Goal: Task Accomplishment & Management: Use online tool/utility

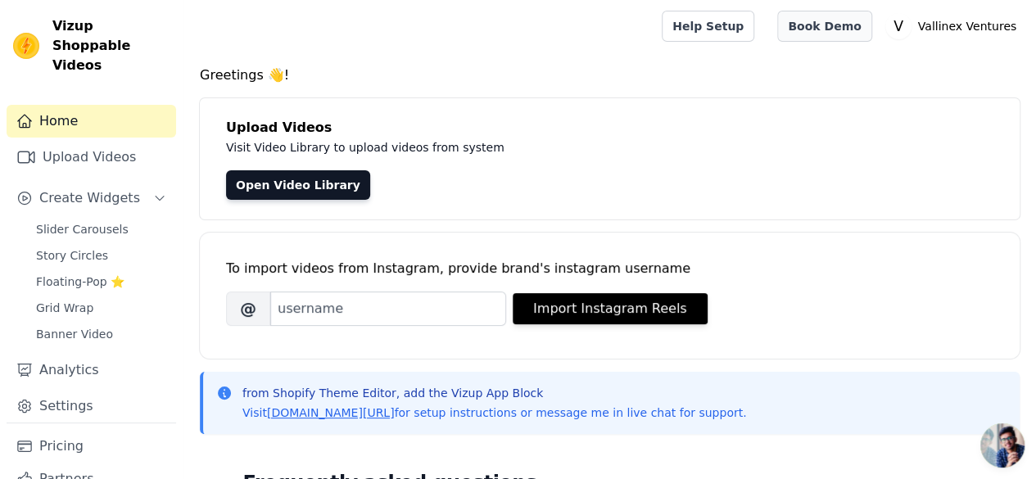
click at [850, 24] on link "Book Demo" at bounding box center [825, 26] width 94 height 31
click at [436, 171] on div "Open Video Library" at bounding box center [610, 184] width 768 height 29
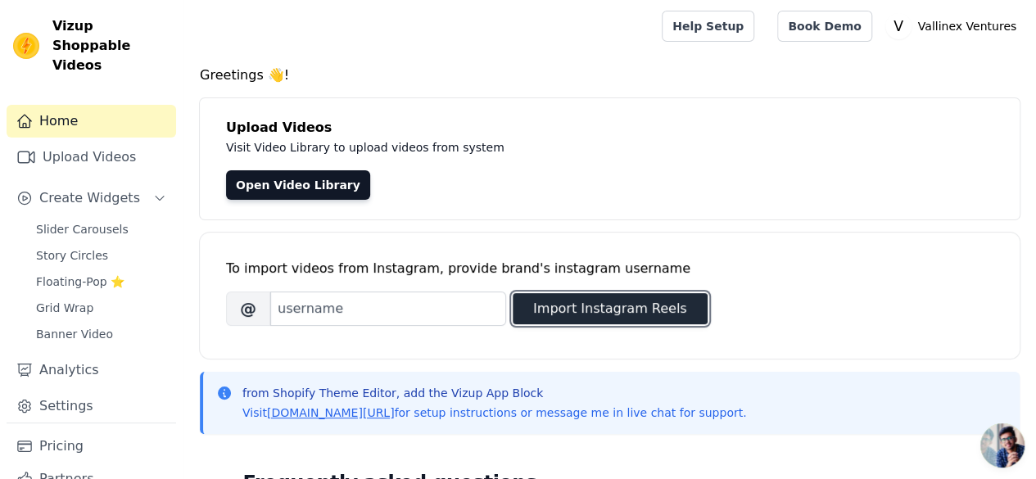
click at [623, 306] on button "Import Instagram Reels" at bounding box center [610, 308] width 195 height 31
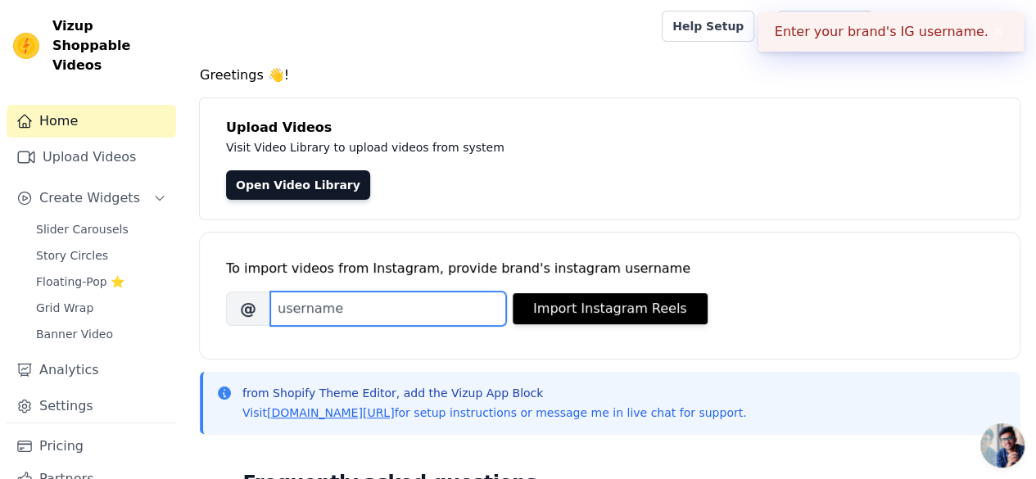
click at [368, 316] on input "Brand's Instagram Username" at bounding box center [388, 309] width 236 height 34
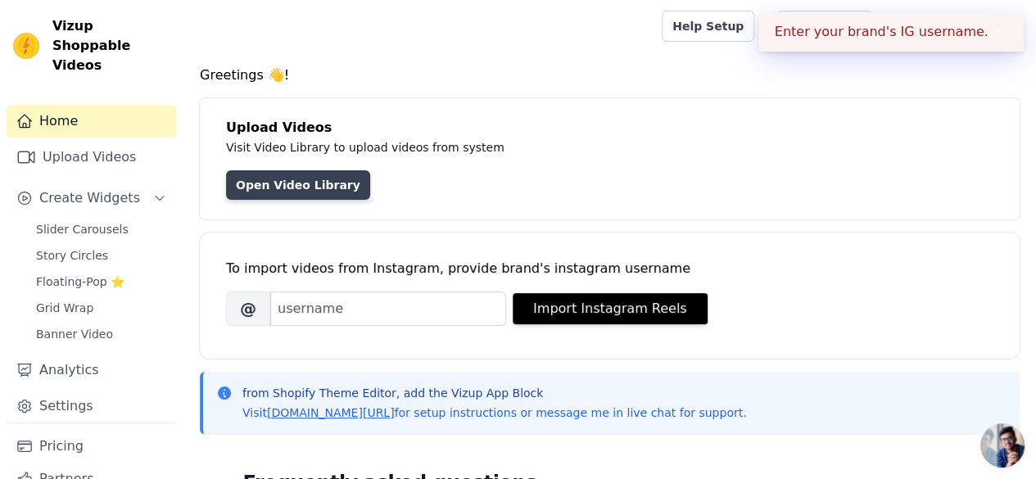
click at [282, 191] on link "Open Video Library" at bounding box center [298, 184] width 144 height 29
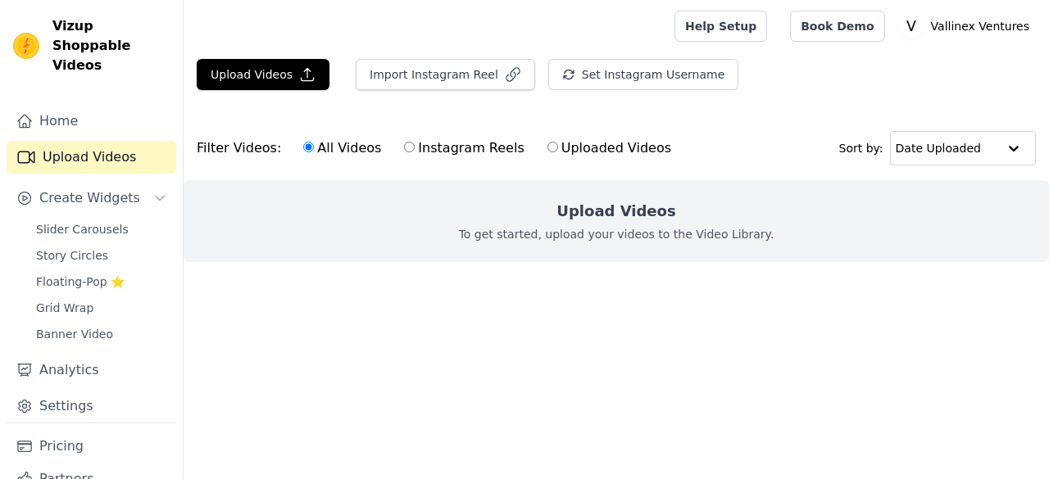
click at [411, 152] on label "Instagram Reels" at bounding box center [463, 148] width 121 height 21
click at [411, 152] on input "Instagram Reels" at bounding box center [409, 147] width 11 height 11
radio input "true"
click at [572, 145] on label "Uploaded Videos" at bounding box center [608, 148] width 125 height 21
click at [558, 145] on input "Uploaded Videos" at bounding box center [552, 147] width 11 height 11
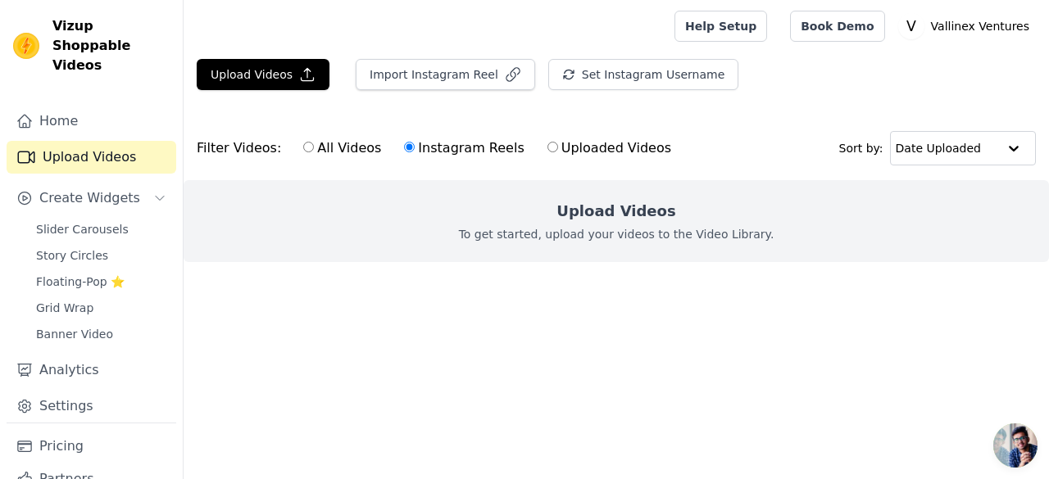
radio input "true"
click at [95, 141] on link "Upload Videos" at bounding box center [92, 157] width 170 height 33
click at [80, 326] on span "Banner Video" at bounding box center [74, 334] width 77 height 16
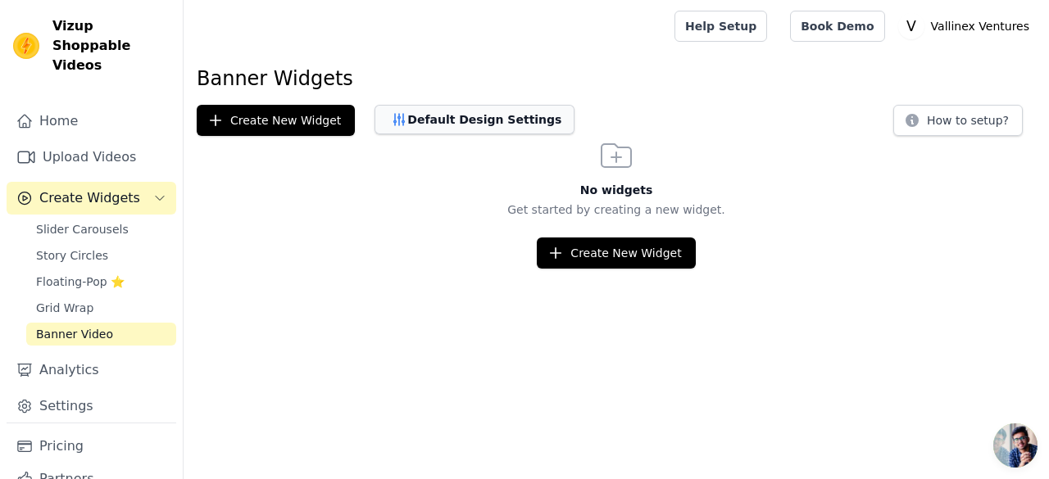
click at [439, 119] on button "Default Design Settings" at bounding box center [474, 119] width 200 height 29
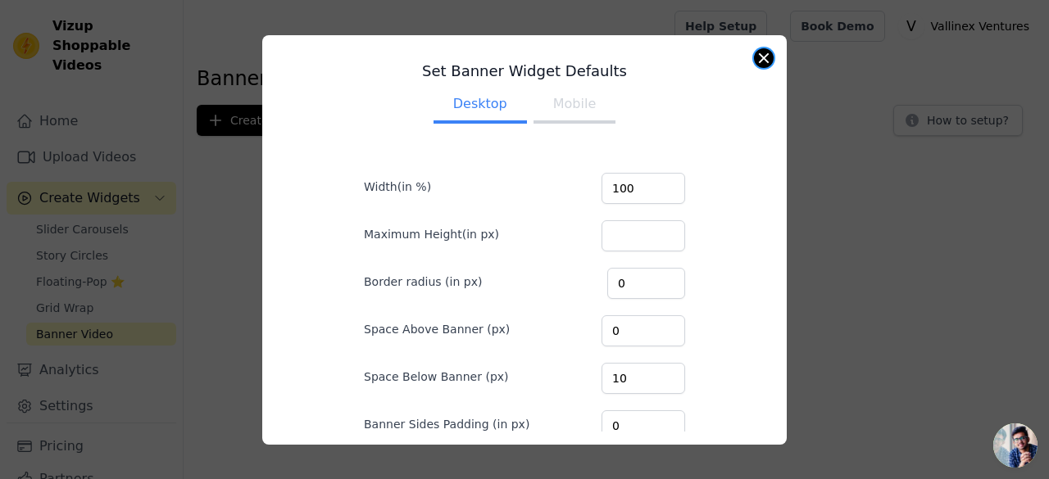
click at [768, 61] on button "Close modal" at bounding box center [764, 58] width 20 height 20
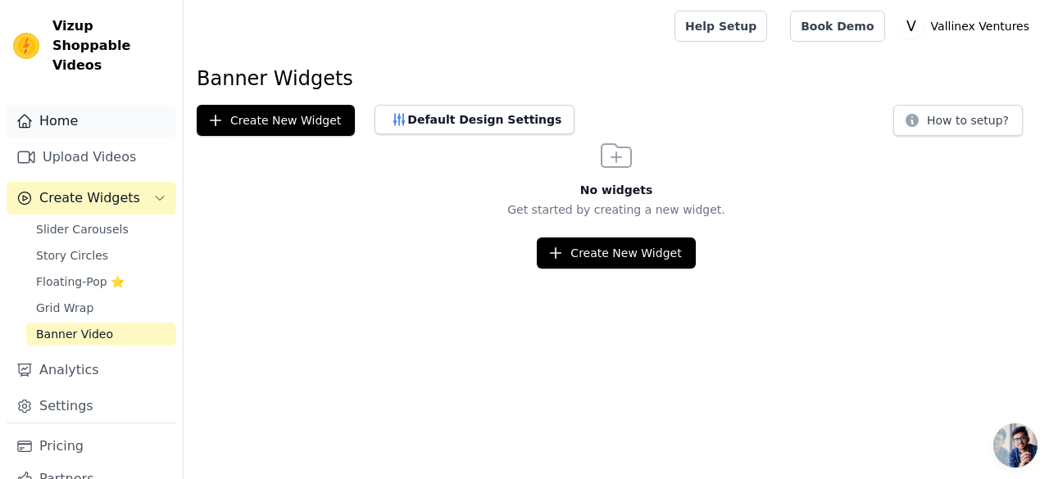
click at [25, 113] on icon "Sidebar" at bounding box center [24, 121] width 16 height 16
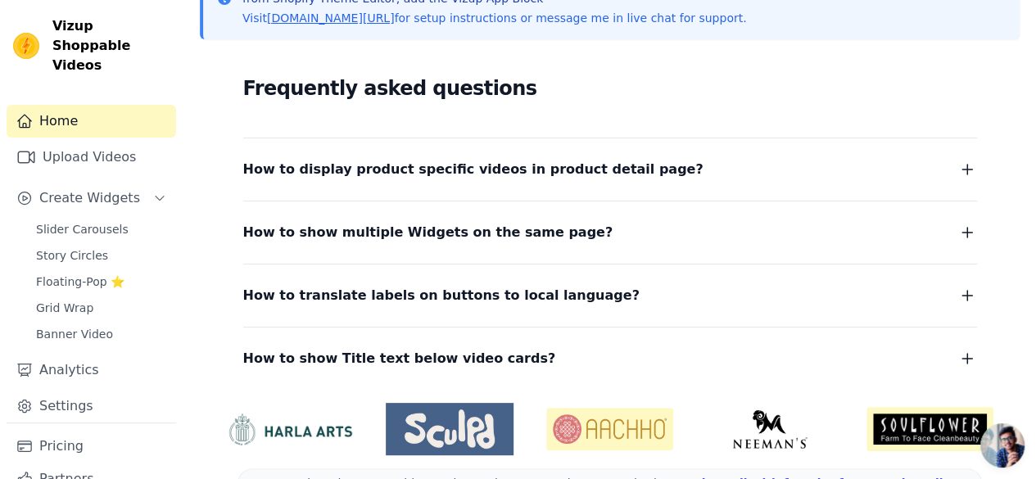
scroll to position [410, 0]
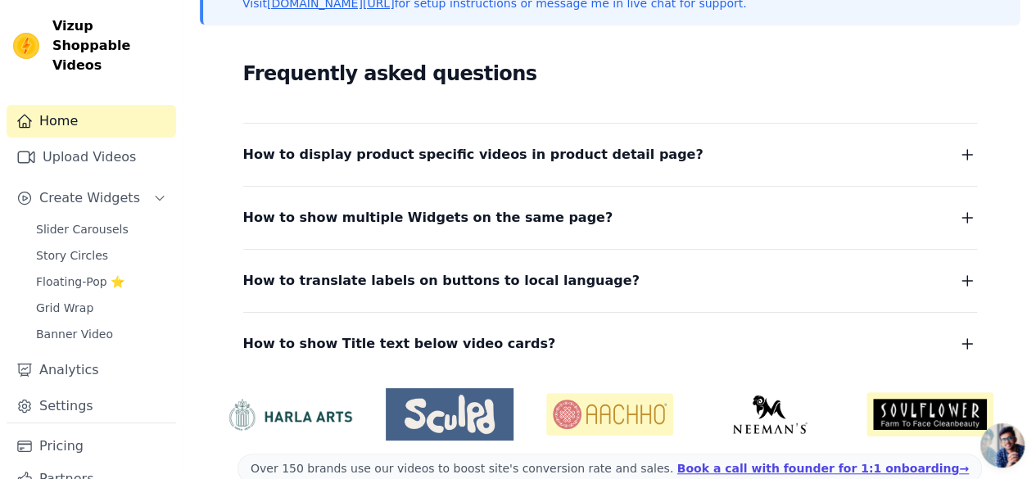
click at [703, 149] on button "How to display product specific videos in product detail page?" at bounding box center [610, 154] width 734 height 23
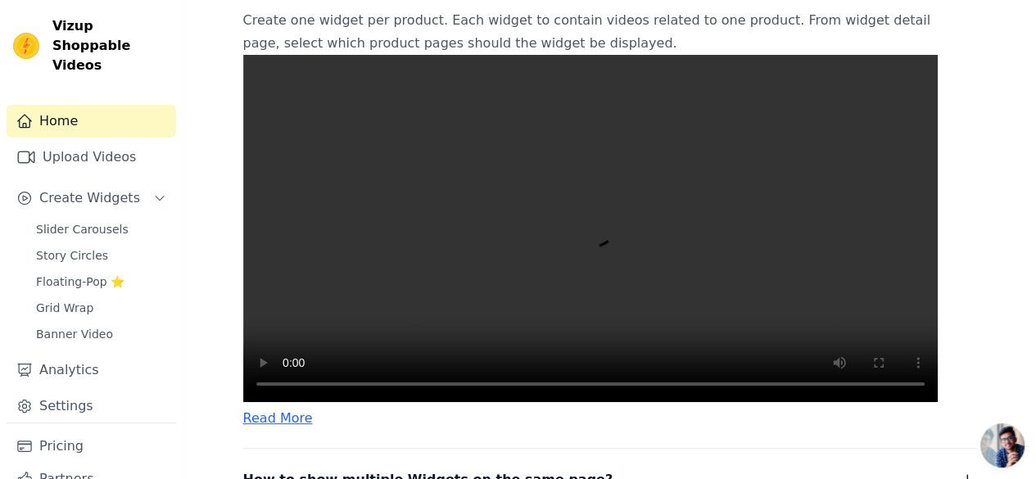
click at [569, 288] on video at bounding box center [590, 228] width 695 height 347
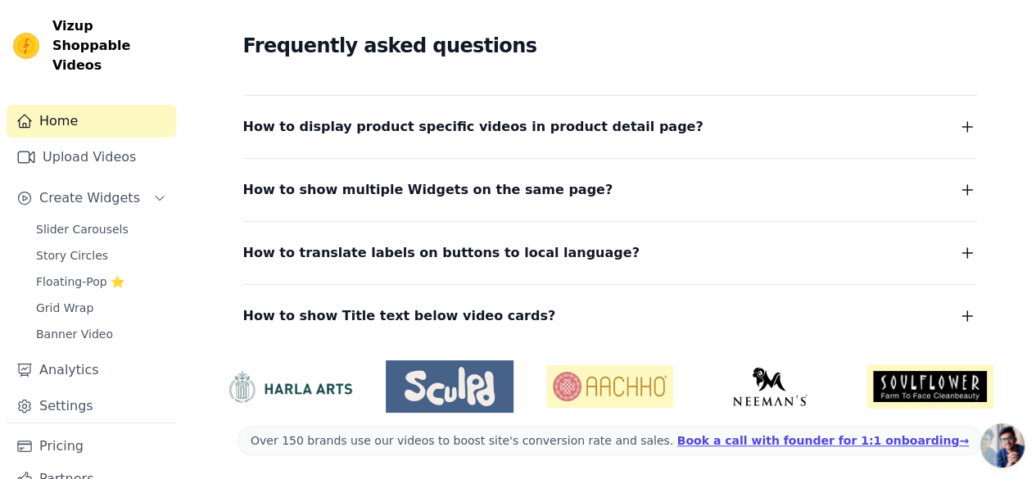
click at [524, 116] on span "How to display product specific videos in product detail page?" at bounding box center [473, 127] width 460 height 23
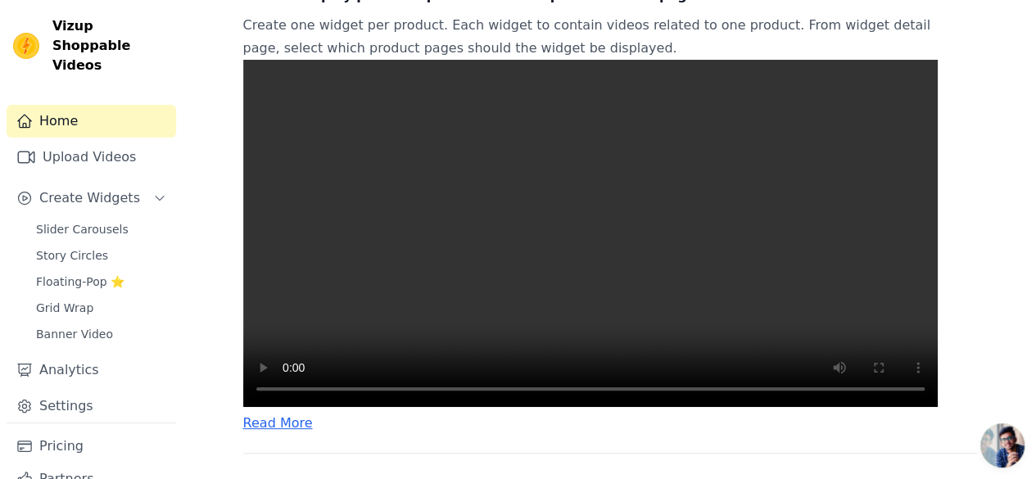
scroll to position [601, 0]
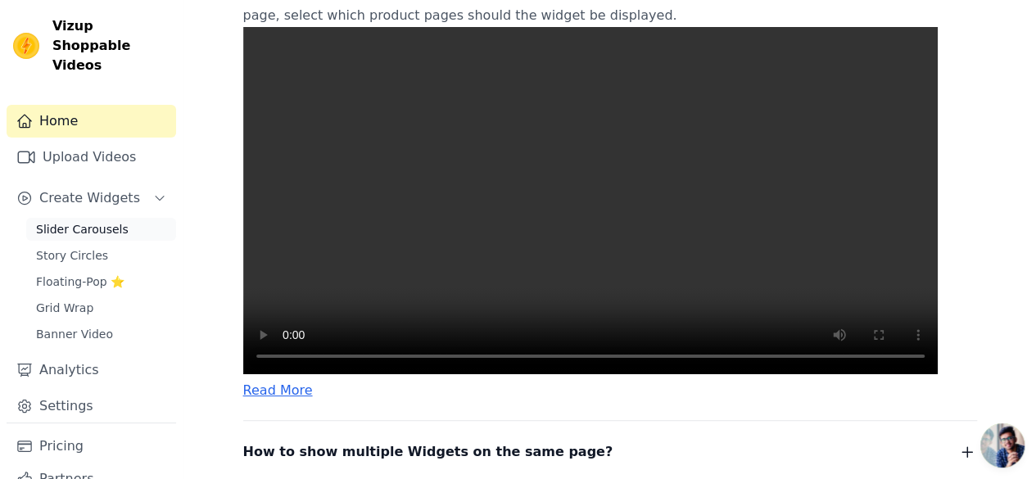
click at [66, 218] on link "Slider Carousels" at bounding box center [101, 229] width 150 height 23
click at [460, 252] on video at bounding box center [590, 200] width 695 height 347
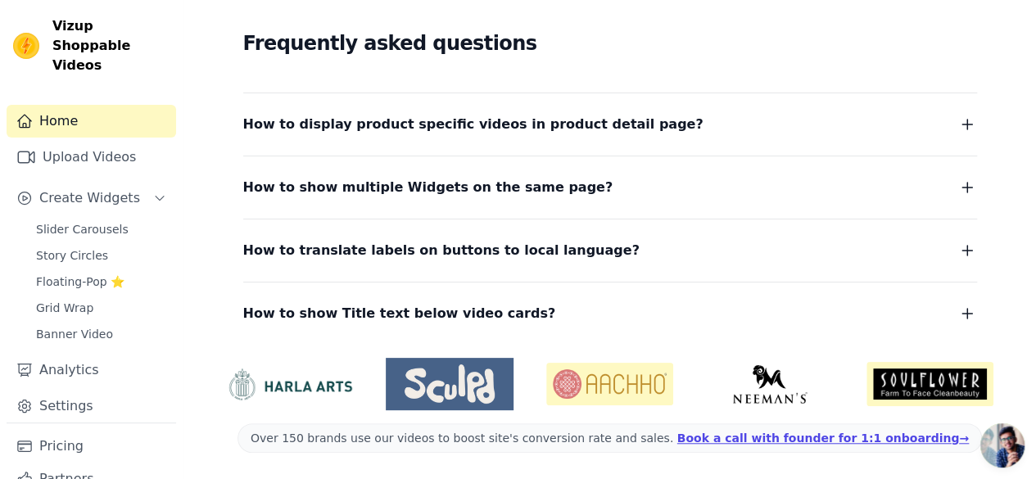
scroll to position [438, 0]
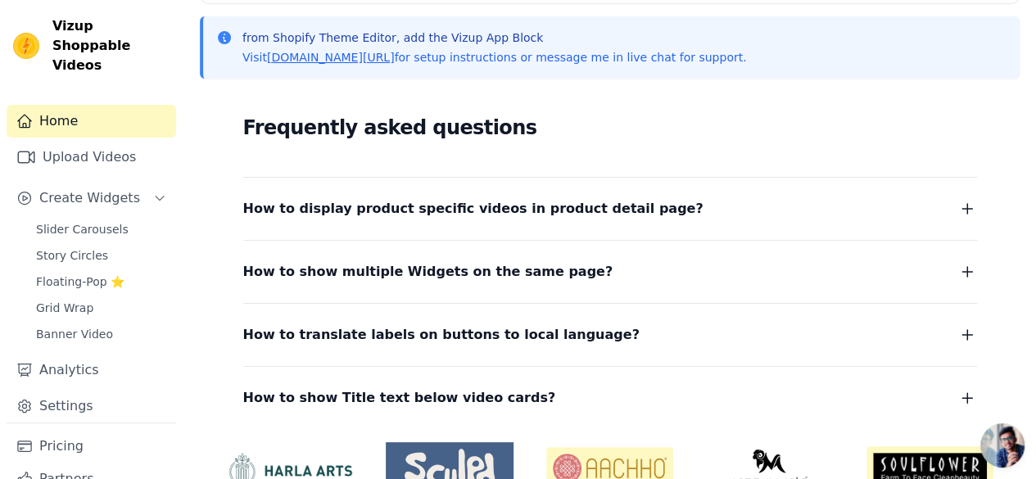
click at [442, 229] on dl "How to display product specific videos in product detail page? Create one widge…" at bounding box center [610, 293] width 734 height 233
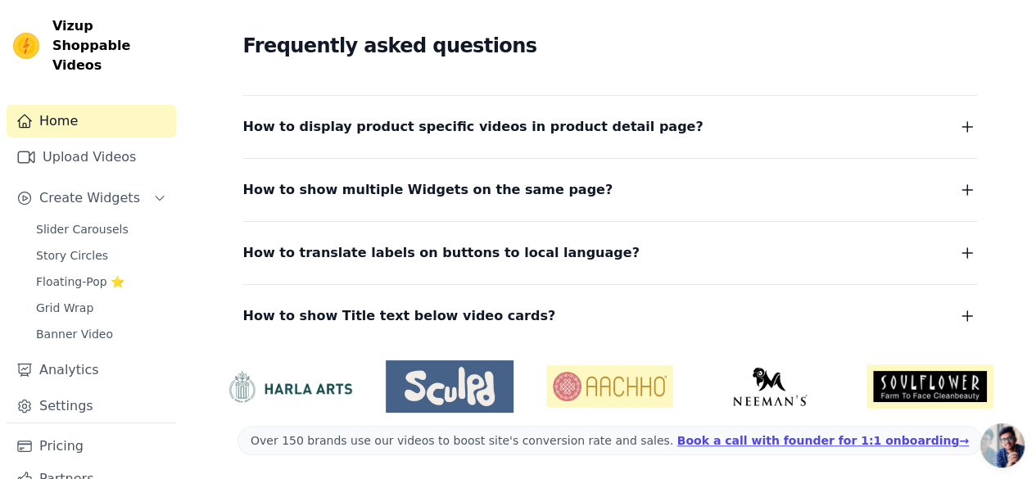
click at [629, 121] on button "How to display product specific videos in product detail page?" at bounding box center [610, 127] width 734 height 23
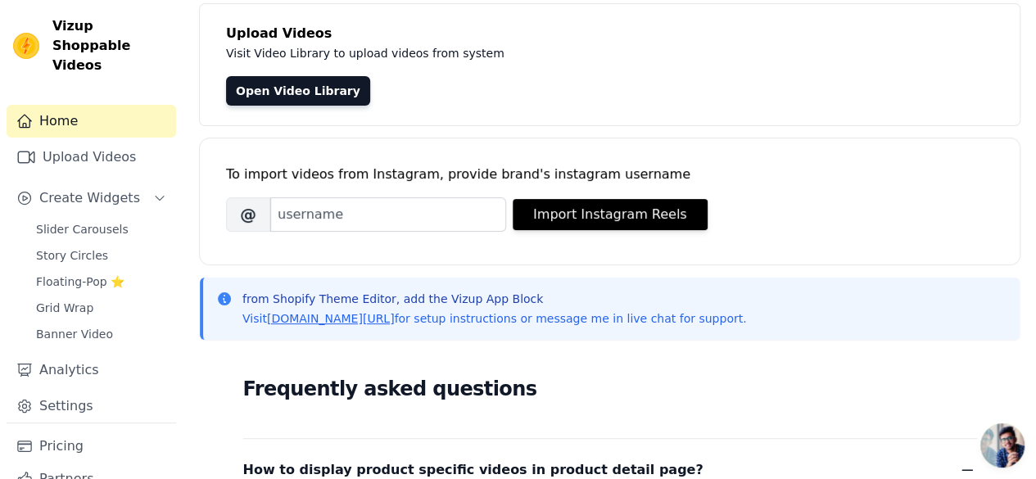
scroll to position [0, 0]
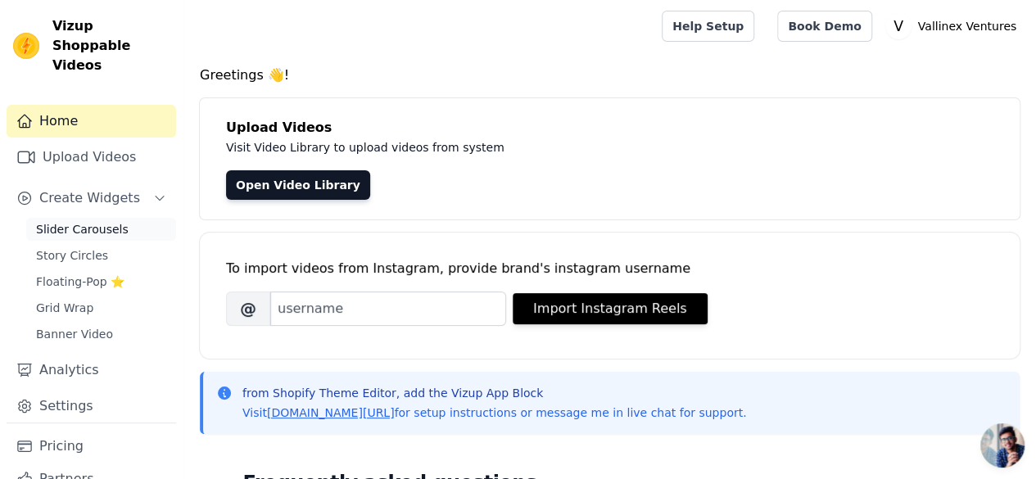
click at [90, 221] on span "Slider Carousels" at bounding box center [82, 229] width 93 height 16
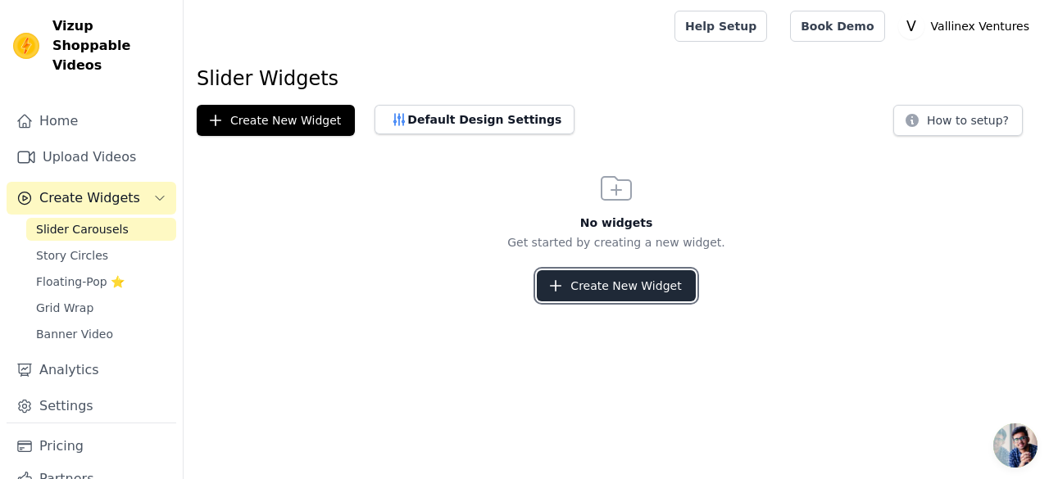
click at [599, 288] on button "Create New Widget" at bounding box center [616, 285] width 158 height 31
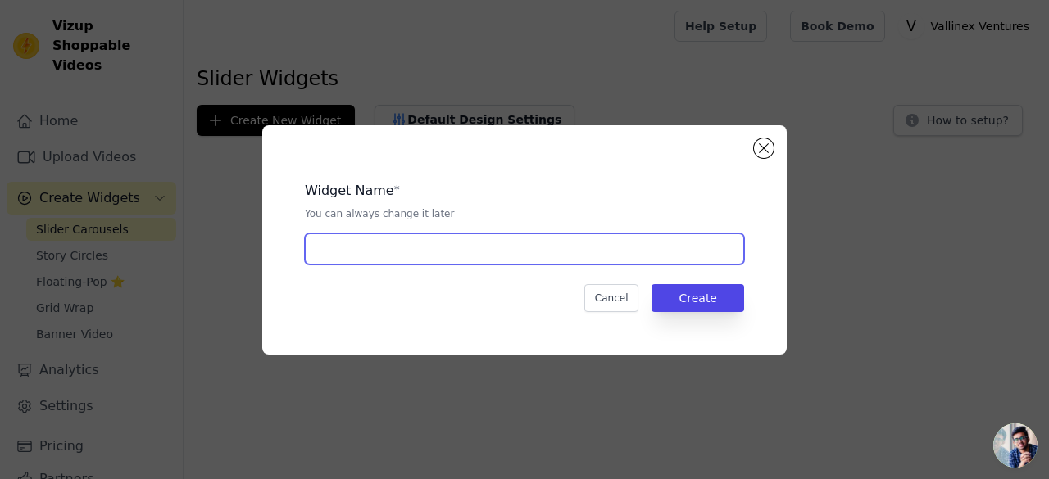
click at [519, 261] on input "text" at bounding box center [524, 249] width 439 height 31
type input "LED Bottle Lamp"
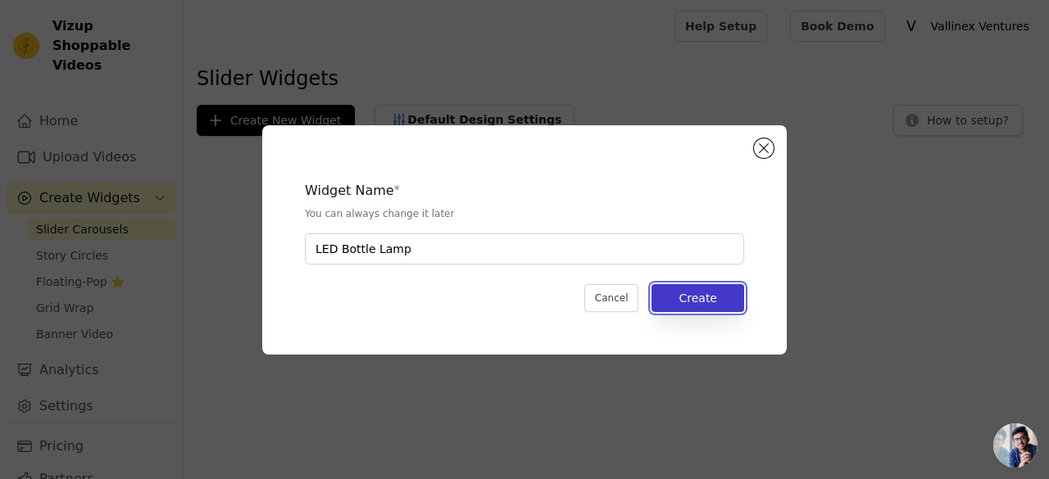
click at [683, 308] on button "Create" at bounding box center [697, 298] width 93 height 28
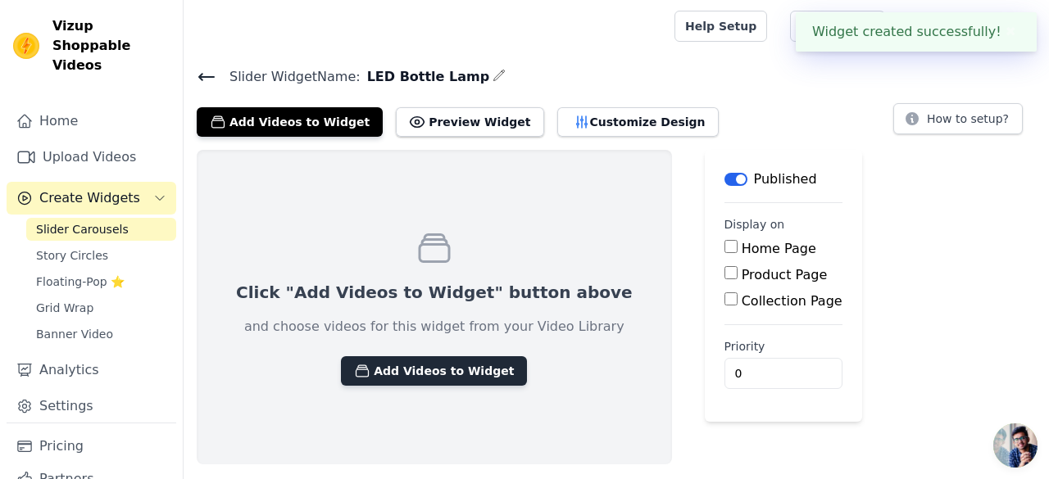
click at [431, 375] on button "Add Videos to Widget" at bounding box center [434, 370] width 186 height 29
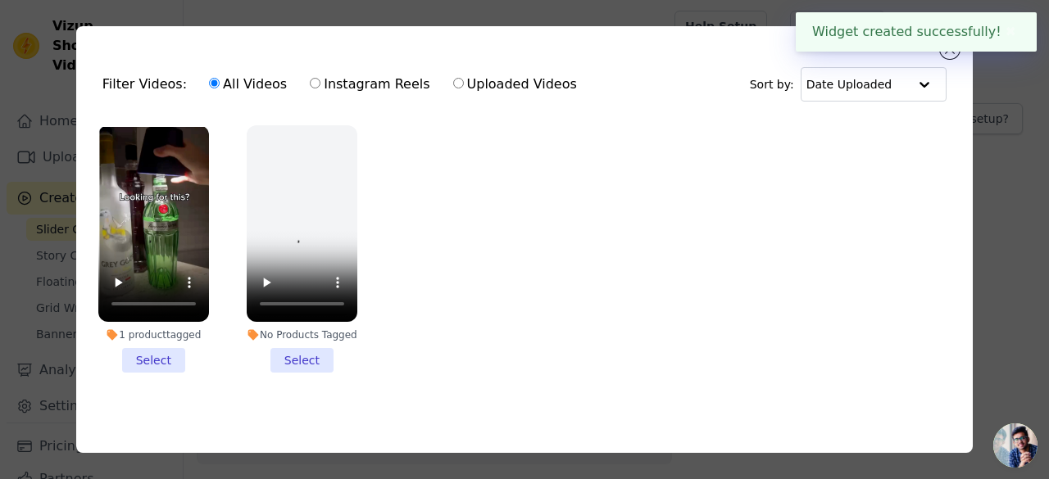
click at [154, 355] on li "1 product tagged Select" at bounding box center [153, 248] width 111 height 247
click at [0, 0] on input "1 product tagged Select" at bounding box center [0, 0] width 0 height 0
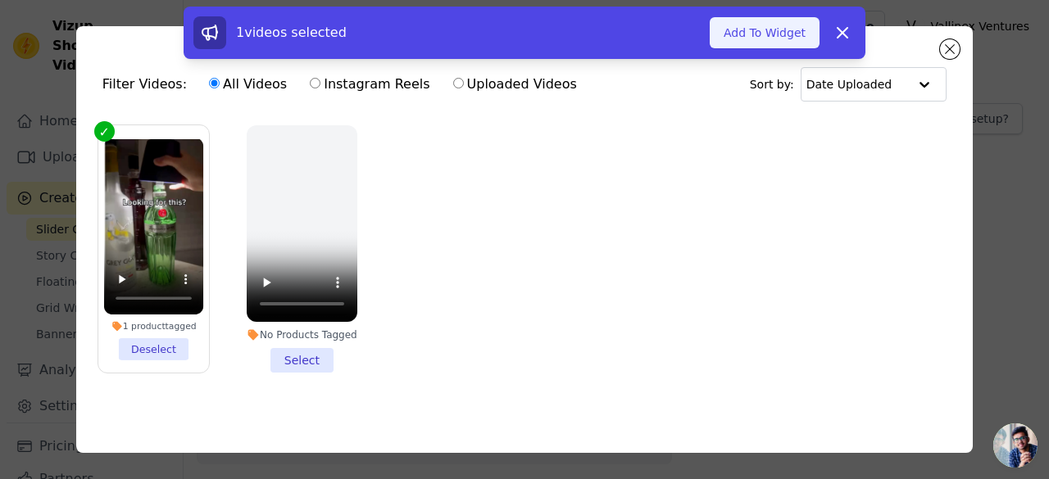
click at [762, 46] on button "Add To Widget" at bounding box center [765, 32] width 110 height 31
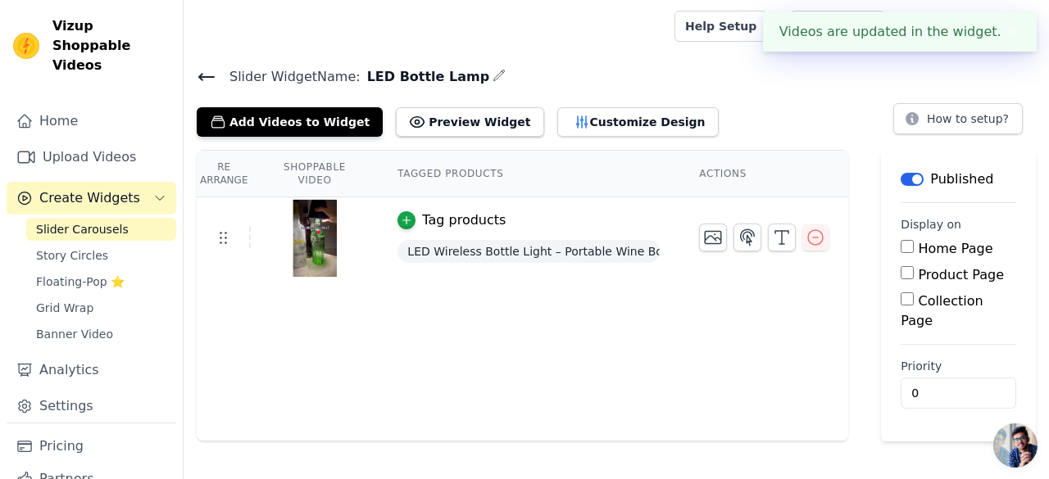
click at [939, 268] on label "Product Page" at bounding box center [961, 275] width 86 height 16
click at [914, 268] on input "Product Page" at bounding box center [906, 272] width 13 height 13
checkbox input "true"
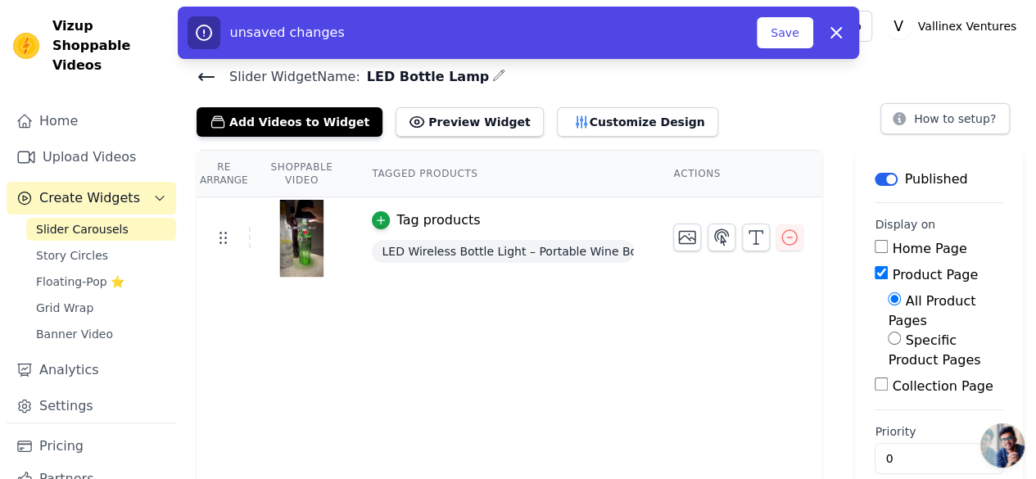
click at [906, 333] on label "Specific Product Pages" at bounding box center [934, 350] width 93 height 35
click at [901, 332] on input "Specific Product Pages" at bounding box center [894, 338] width 13 height 13
radio input "true"
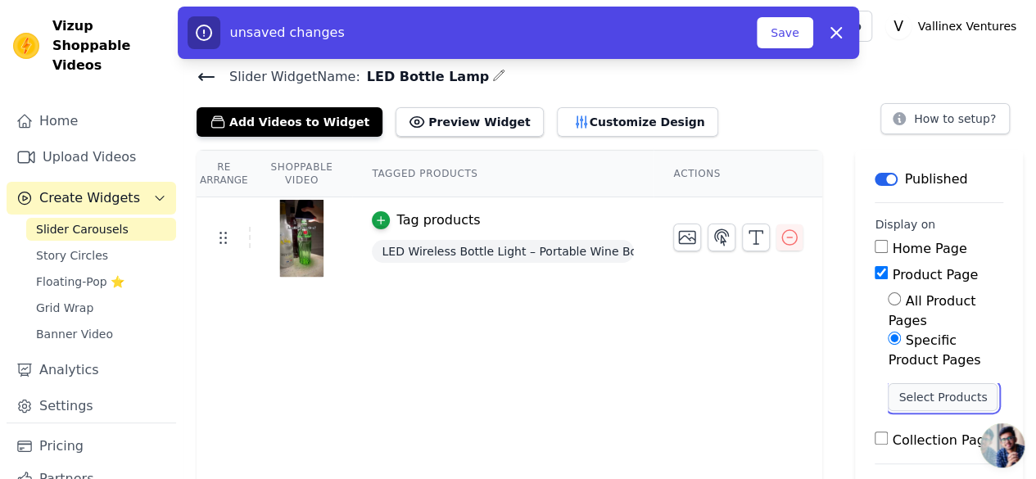
click at [918, 383] on button "Select Products" at bounding box center [943, 397] width 110 height 28
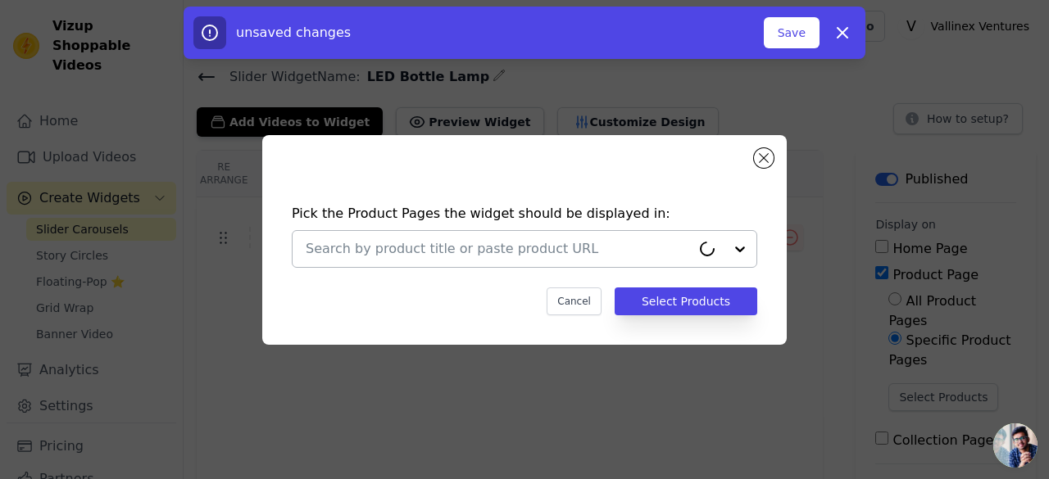
click at [470, 265] on div at bounding box center [498, 249] width 385 height 36
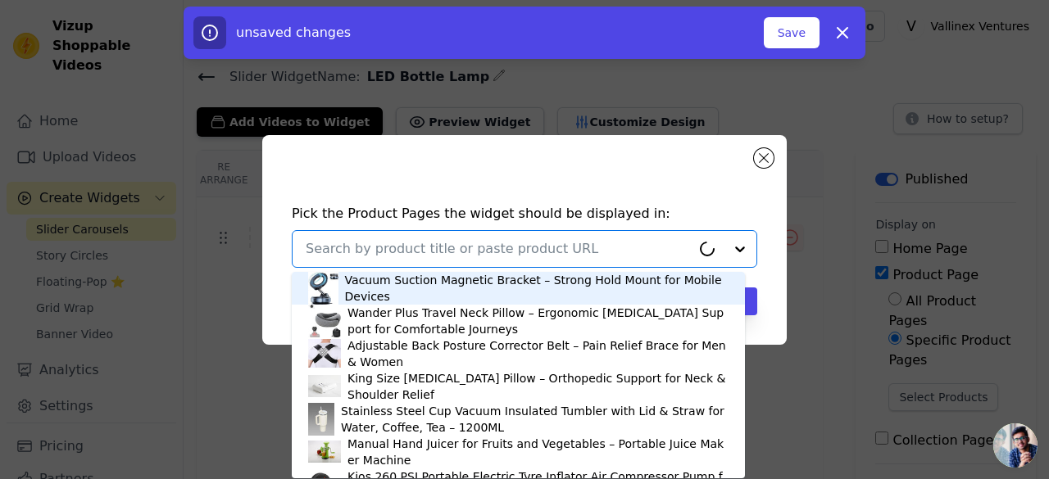
click at [479, 261] on div at bounding box center [498, 249] width 385 height 36
type input "LED Bottle"
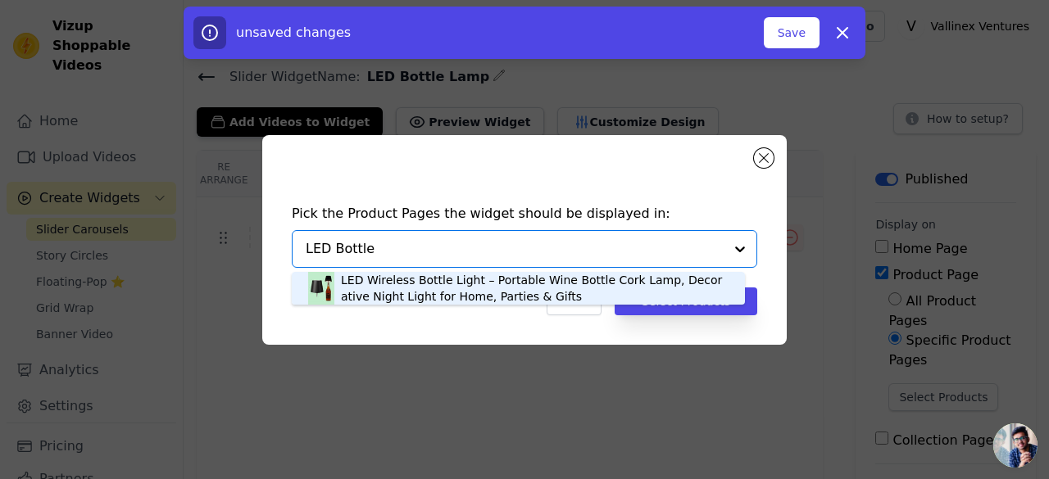
click at [501, 288] on div "LED Wireless Bottle Light – Portable Wine Bottle Cork Lamp, Decorative Night Li…" at bounding box center [535, 288] width 388 height 33
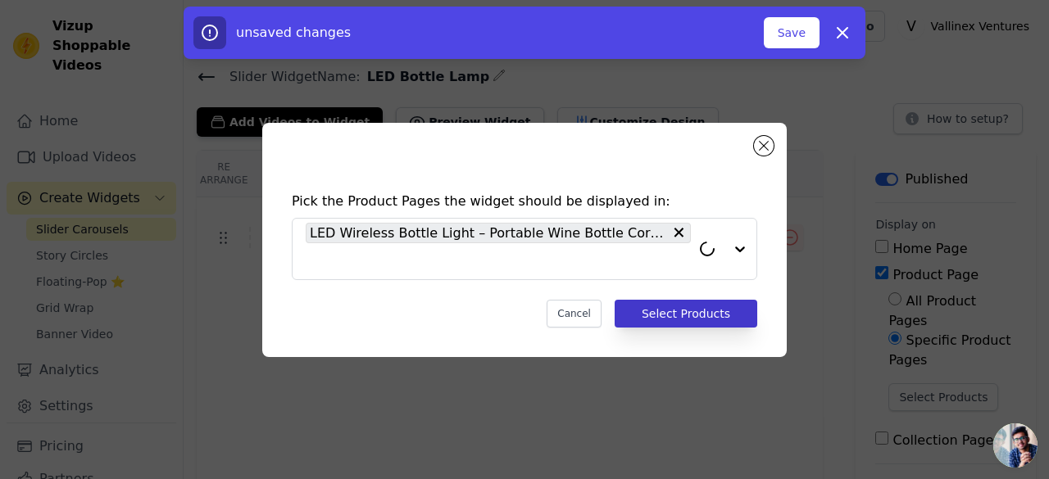
drag, startPoint x: 639, startPoint y: 297, endPoint x: 678, endPoint y: 320, distance: 45.1
click at [641, 297] on div "Pick the Product Pages the widget should be displayed in: LED Wireless Bottle L…" at bounding box center [524, 259] width 498 height 169
click at [678, 320] on button "Select Products" at bounding box center [686, 314] width 143 height 28
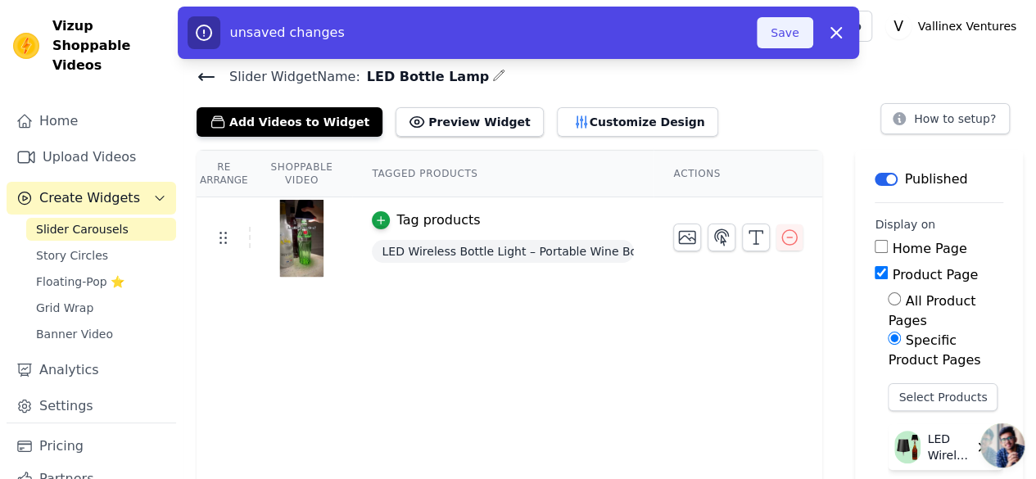
click at [787, 34] on button "Save" at bounding box center [785, 32] width 56 height 31
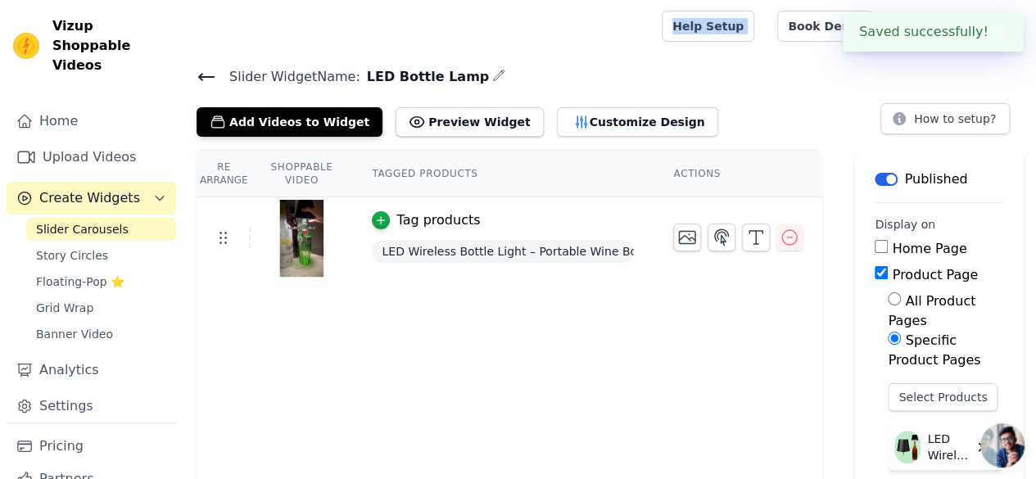
click at [787, 34] on div "Help Setup Book Demo Open user menu V Vallinex Ventures Settings Help Docs Sign…" at bounding box center [842, 26] width 361 height 52
click at [802, 88] on div "Slider Widget Name: LED Bottle Lamp Add Videos to Widget Preview Widget Customi…" at bounding box center [610, 101] width 853 height 71
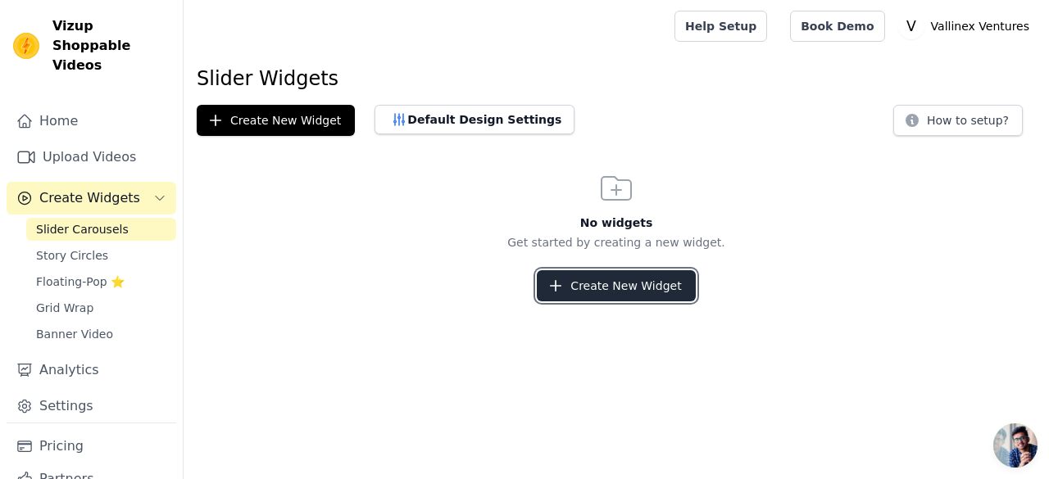
click at [606, 294] on button "Create New Widget" at bounding box center [616, 285] width 158 height 31
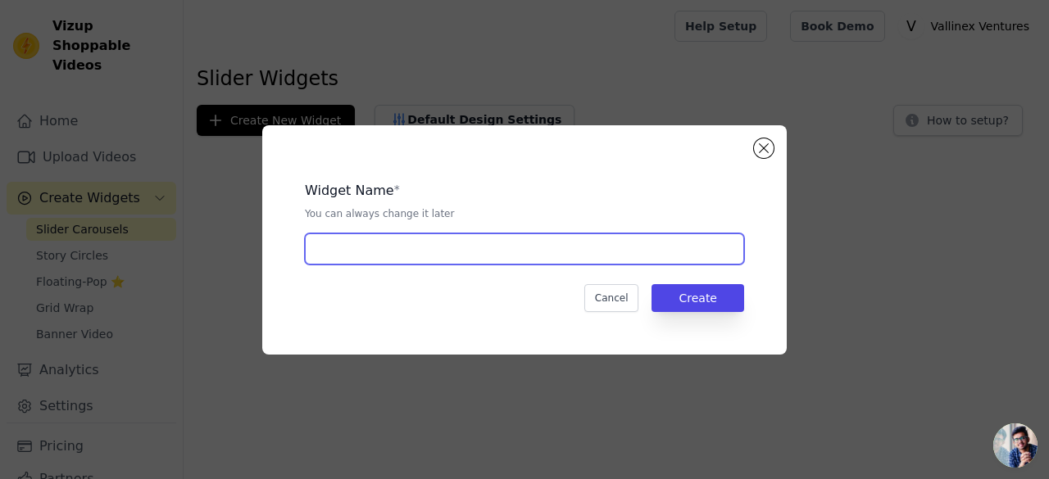
click at [408, 247] on input "text" at bounding box center [524, 249] width 439 height 31
type input "Vallinex Ventures"
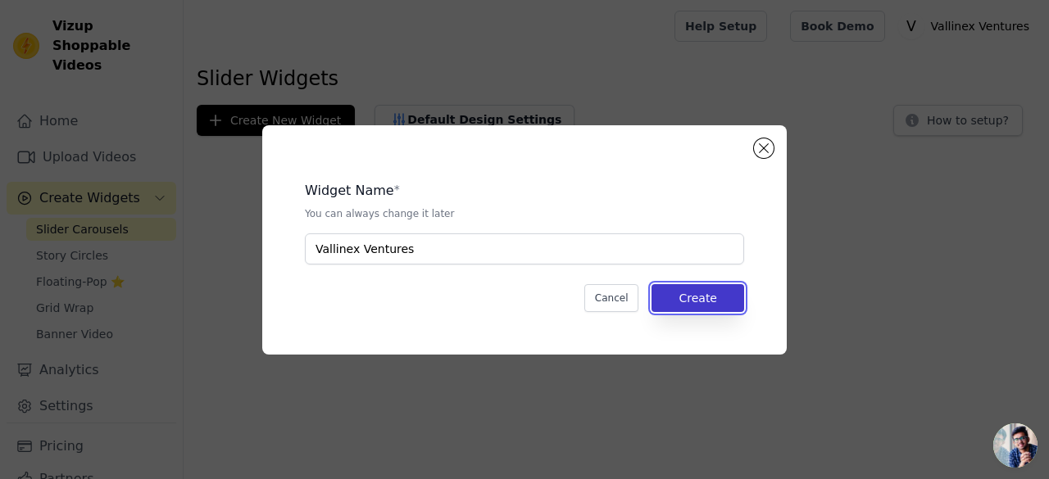
click at [702, 304] on button "Create" at bounding box center [697, 298] width 93 height 28
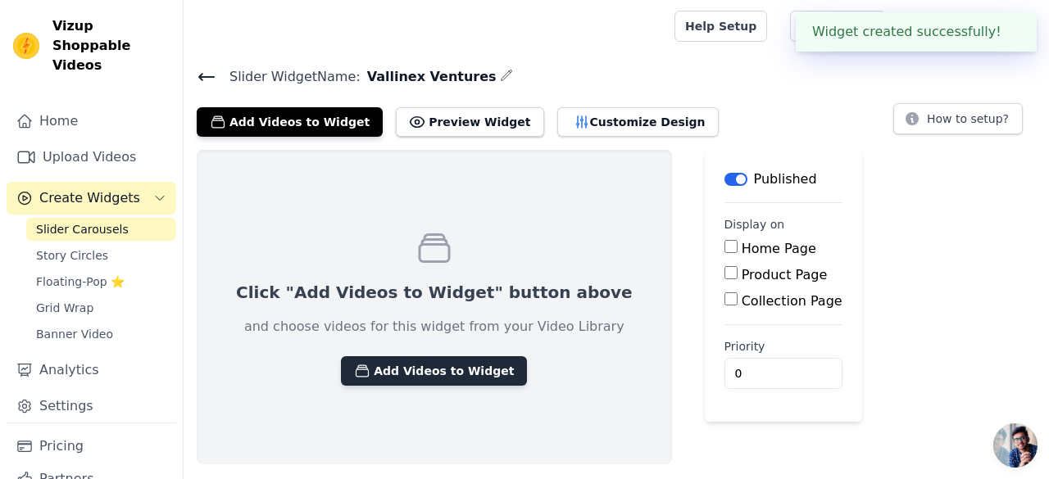
click at [431, 383] on button "Add Videos to Widget" at bounding box center [434, 370] width 186 height 29
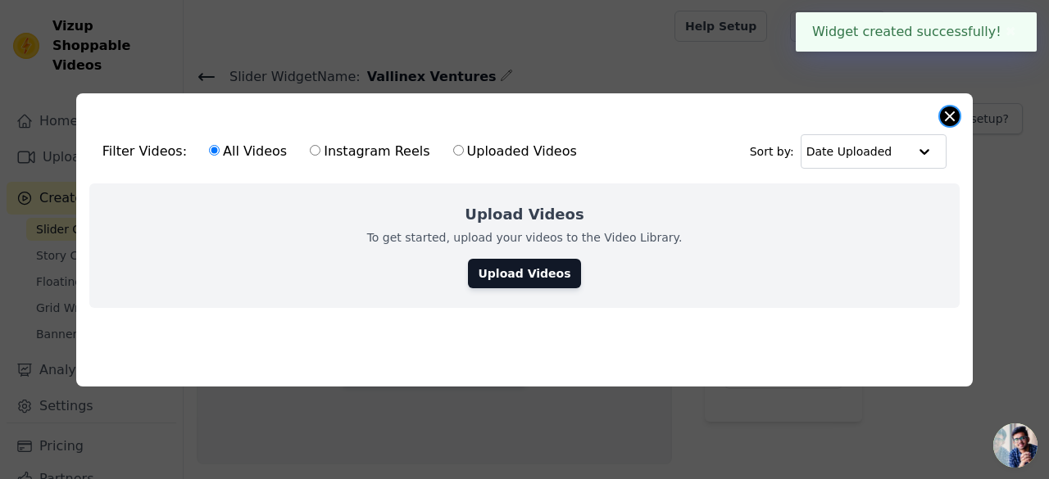
click at [954, 113] on button "Close modal" at bounding box center [950, 117] width 20 height 20
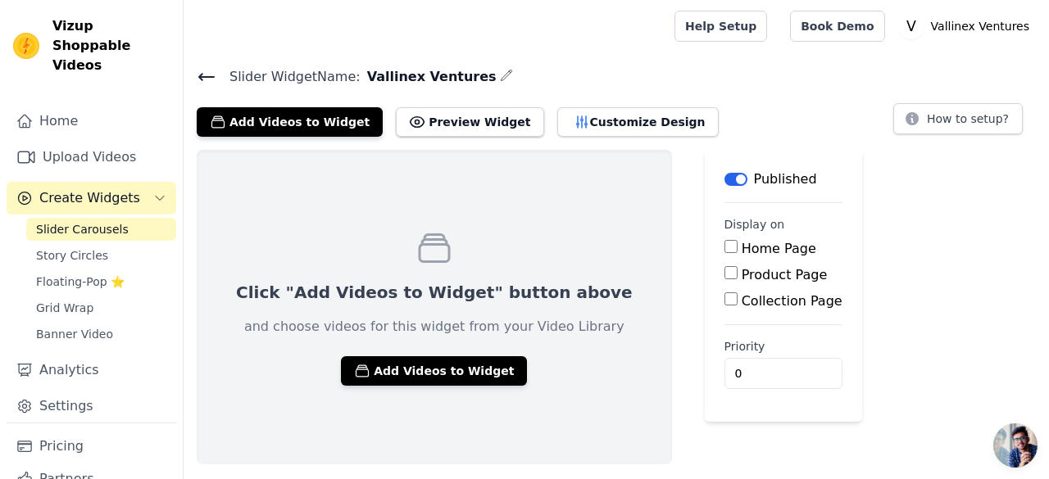
click at [742, 242] on label "Home Page" at bounding box center [779, 249] width 75 height 16
click at [724, 242] on input "Home Page" at bounding box center [730, 246] width 13 height 13
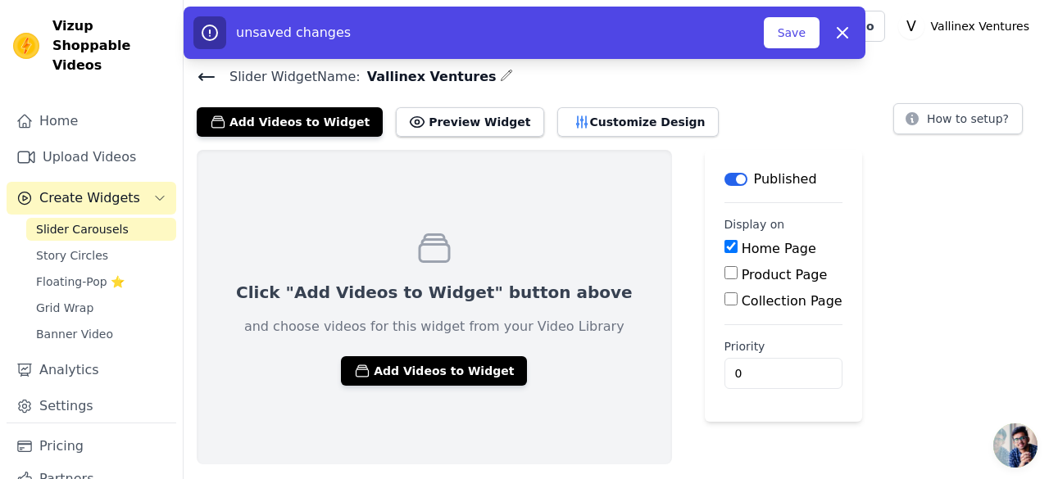
click at [742, 253] on label "Home Page" at bounding box center [779, 249] width 75 height 16
click at [724, 253] on input "Home Page" at bounding box center [730, 246] width 13 height 13
checkbox input "false"
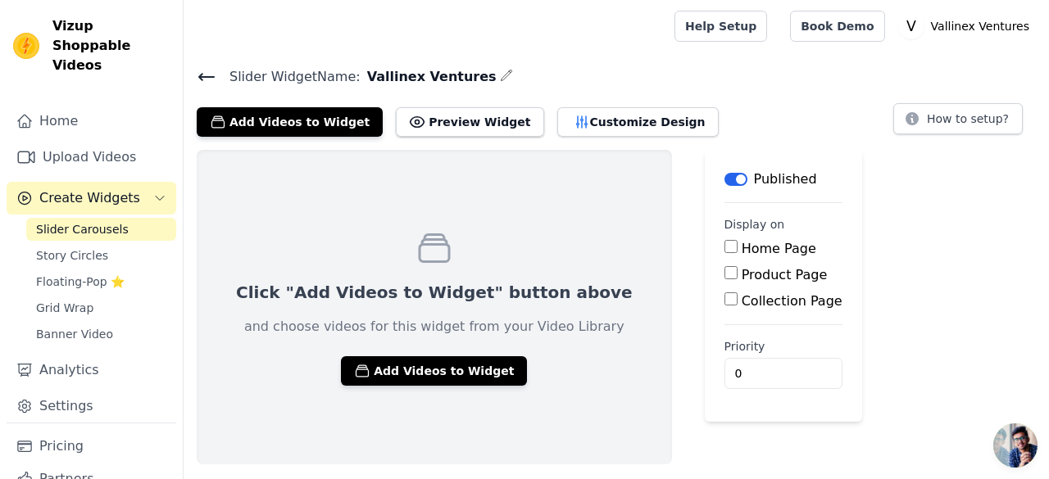
click at [724, 283] on div "Product Page" at bounding box center [783, 275] width 118 height 20
click at [742, 278] on label "Product Page" at bounding box center [785, 275] width 86 height 16
click at [724, 278] on input "Product Page" at bounding box center [730, 272] width 13 height 13
checkbox input "true"
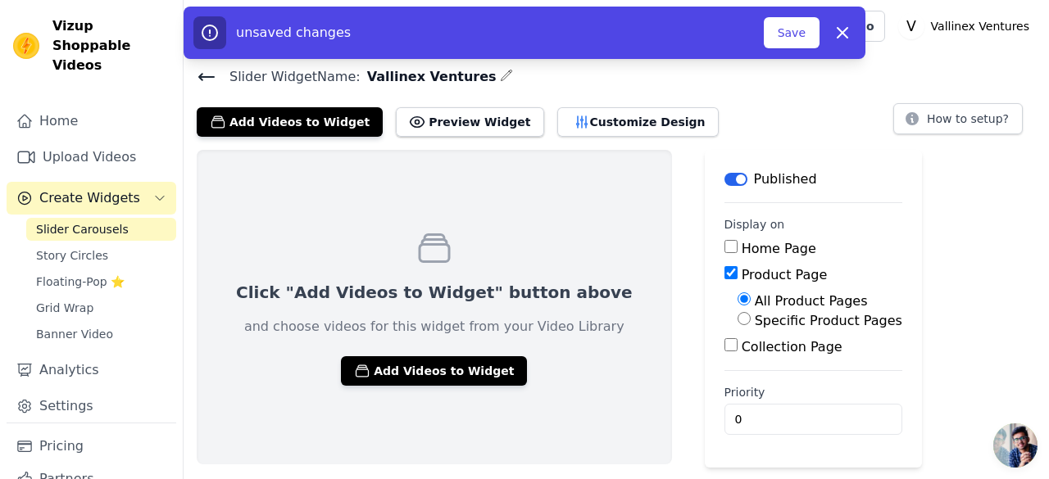
click at [755, 328] on label "Specific Product Pages" at bounding box center [828, 321] width 147 height 16
click at [737, 325] on input "Specific Product Pages" at bounding box center [743, 318] width 13 height 13
radio input "true"
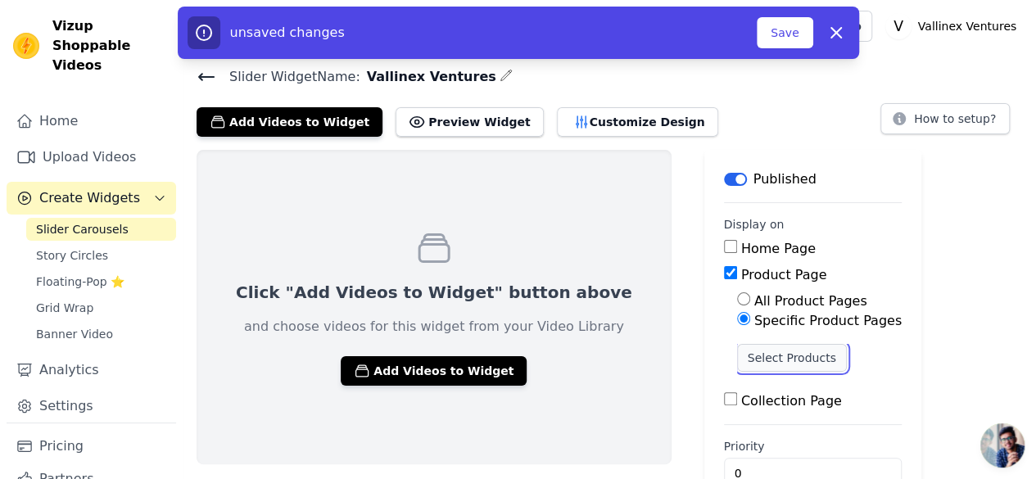
click at [737, 356] on button "Select Products" at bounding box center [792, 358] width 110 height 28
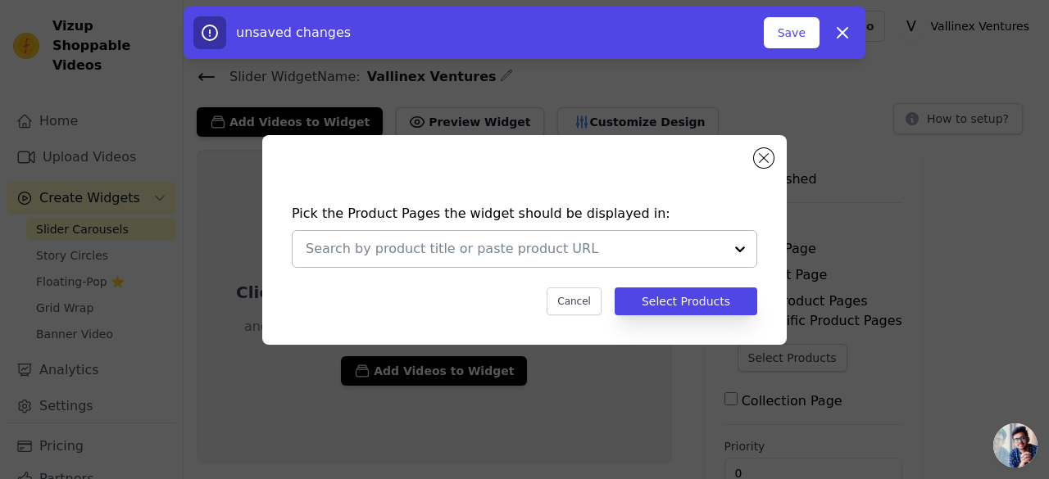
drag, startPoint x: 503, startPoint y: 260, endPoint x: 603, endPoint y: 252, distance: 100.3
click at [502, 259] on div at bounding box center [515, 249] width 418 height 36
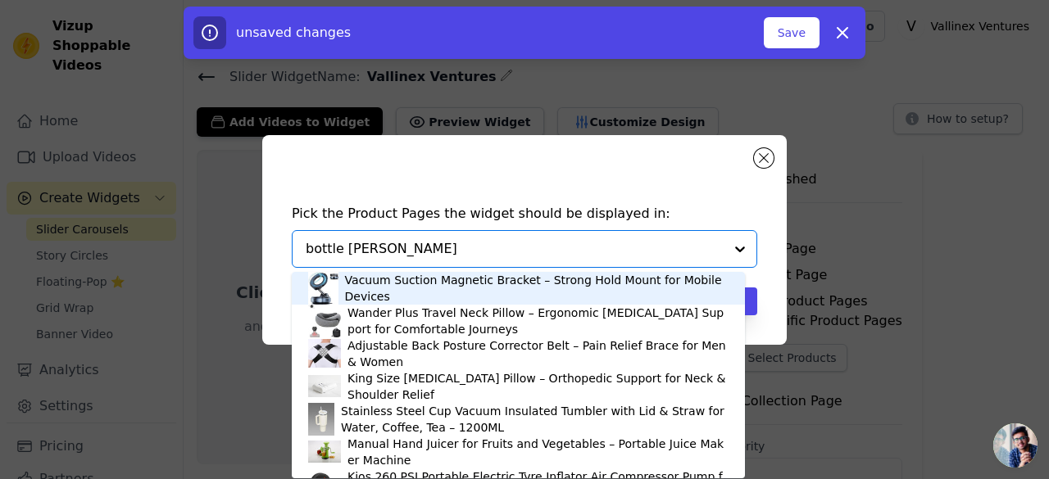
type input "bottle lamp"
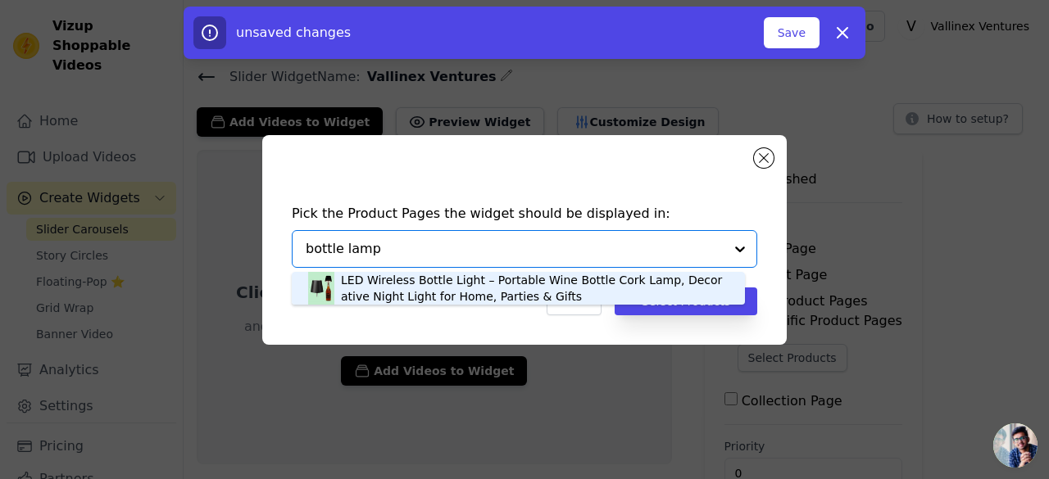
click at [415, 286] on div "LED Wireless Bottle Light – Portable Wine Bottle Cork Lamp, Decorative Night Li…" at bounding box center [535, 288] width 388 height 33
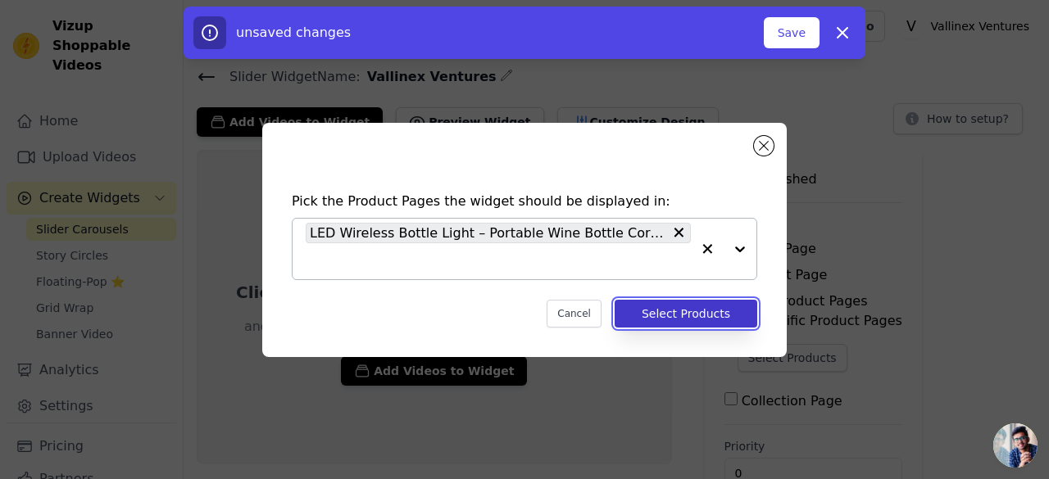
click at [699, 311] on button "Select Products" at bounding box center [686, 314] width 143 height 28
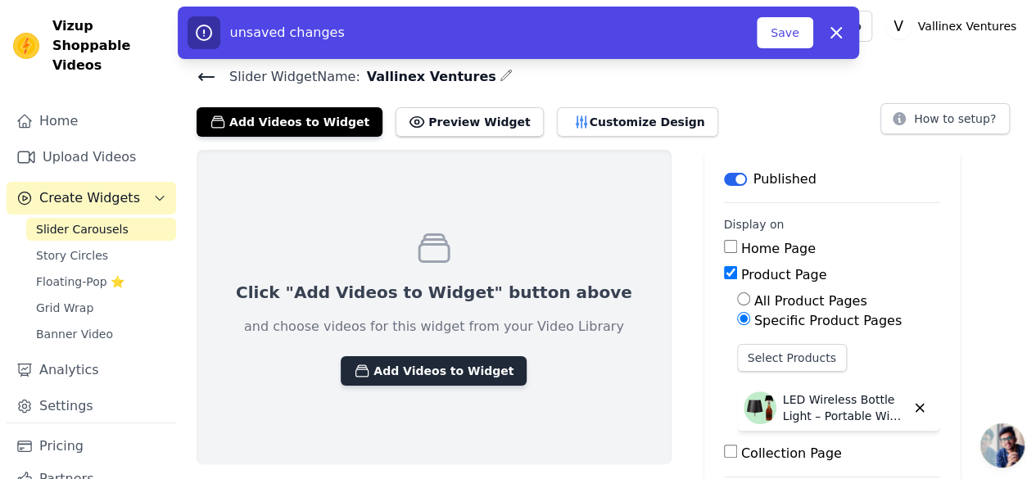
click at [401, 377] on button "Add Videos to Widget" at bounding box center [434, 370] width 186 height 29
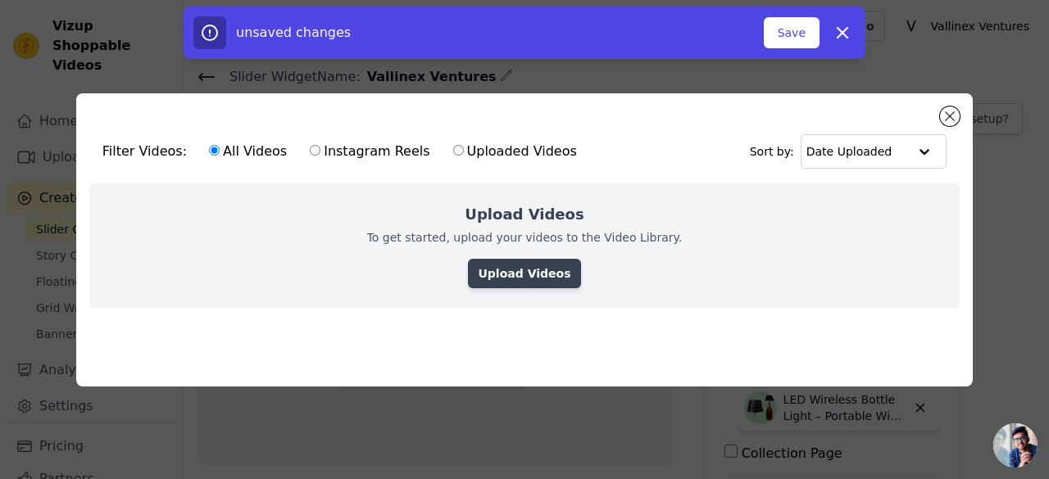
click at [513, 269] on link "Upload Videos" at bounding box center [524, 273] width 112 height 29
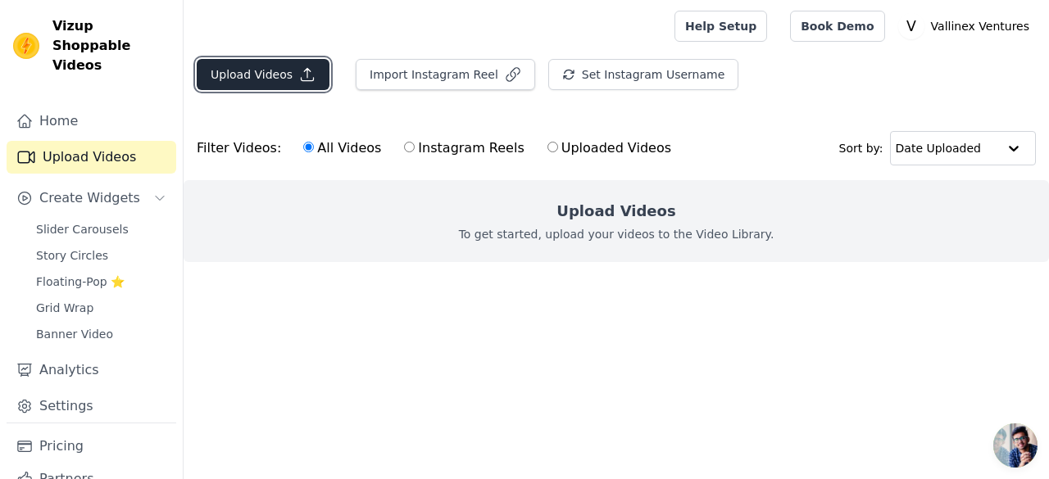
click at [274, 77] on button "Upload Videos" at bounding box center [263, 74] width 133 height 31
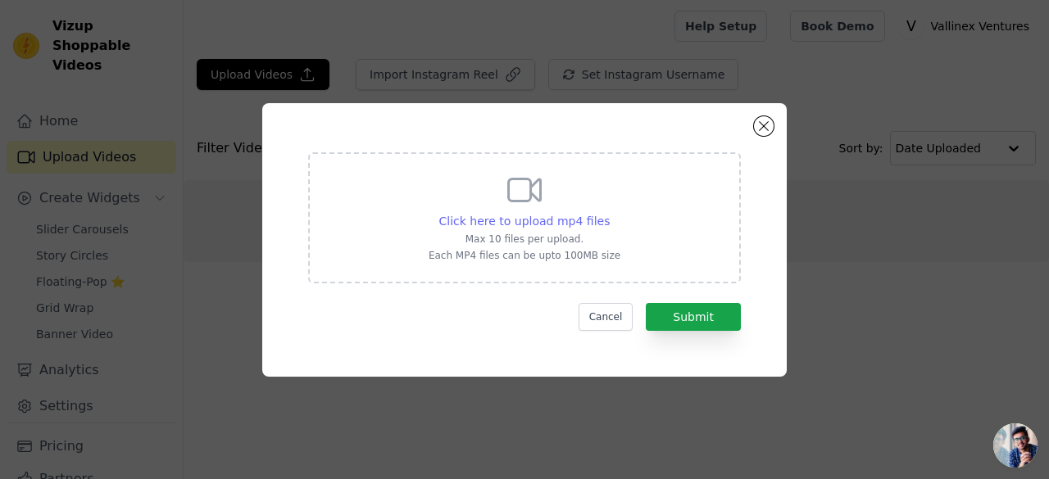
click at [459, 215] on span "Click here to upload mp4 files" at bounding box center [524, 221] width 171 height 13
click at [609, 213] on input "Click here to upload mp4 files Max 10 files per upload. Each MP4 files can be u…" at bounding box center [609, 212] width 1 height 1
type input "C:\fakepath\LED Wireless Bottle Light Video.mp4"
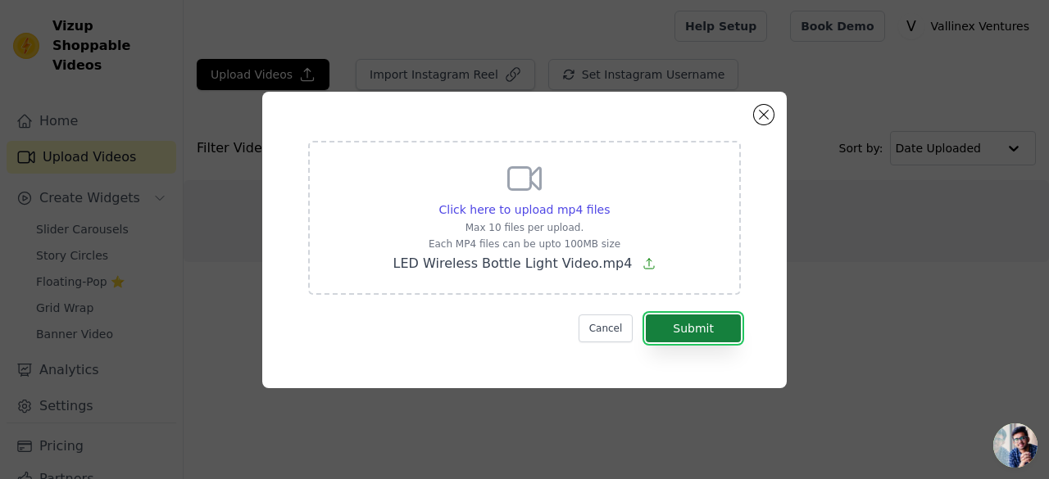
click at [687, 324] on button "Submit" at bounding box center [693, 329] width 95 height 28
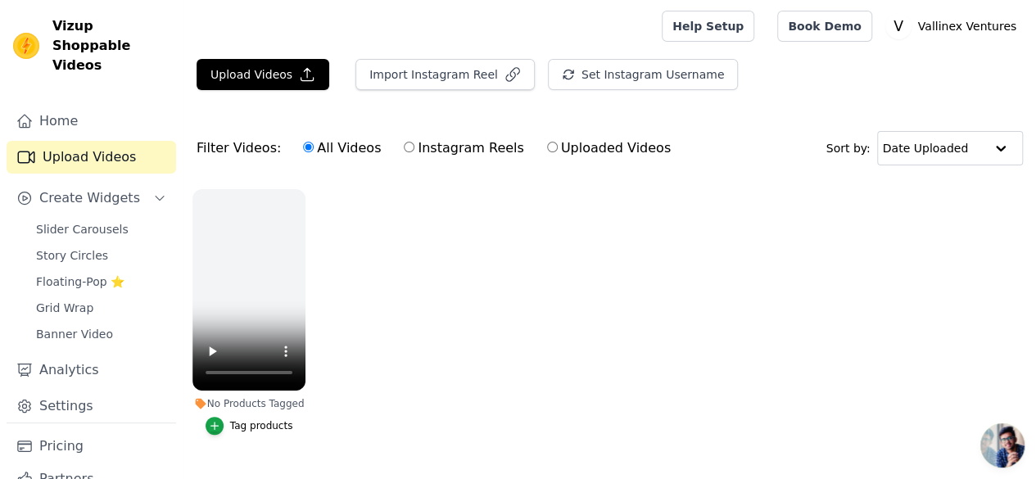
click at [472, 325] on ul "No Products Tagged Tag products" at bounding box center [610, 328] width 853 height 297
click at [286, 76] on button "Upload Videos" at bounding box center [263, 74] width 133 height 31
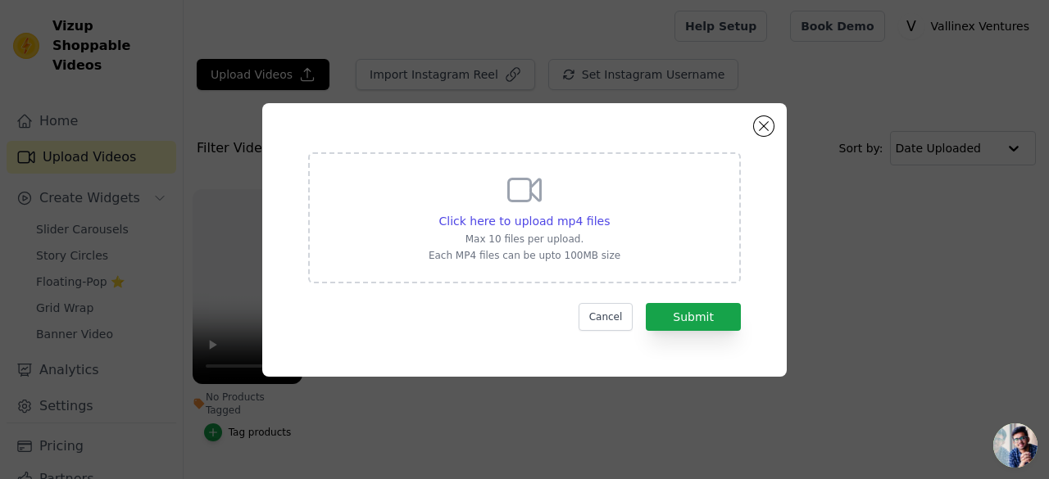
click at [500, 208] on div "Click here to upload mp4 files Max 10 files per upload. Each MP4 files can be u…" at bounding box center [525, 216] width 192 height 92
click at [609, 212] on input "Click here to upload mp4 files Max 10 files per upload. Each MP4 files can be u…" at bounding box center [609, 212] width 1 height 1
type input "C:\fakepath\Bottle LED Lamp.mp4"
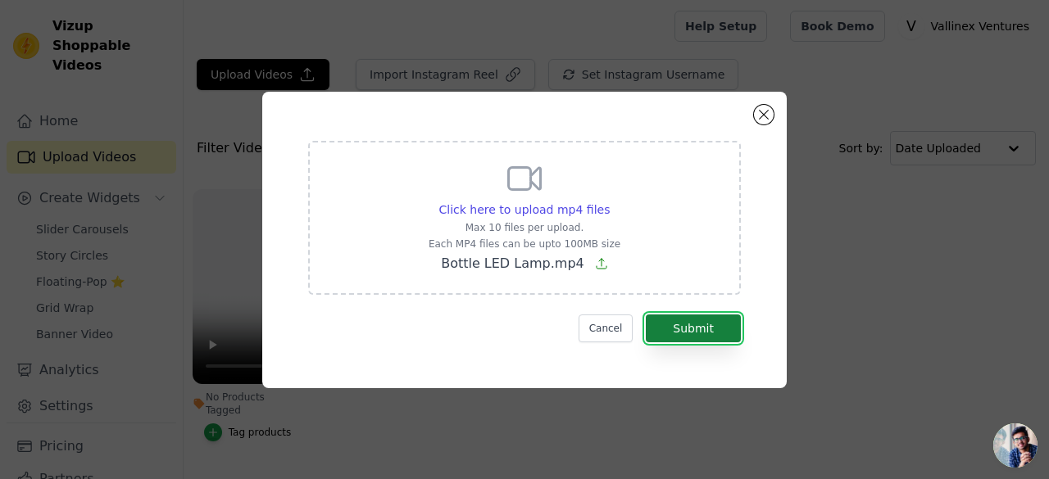
click at [691, 336] on button "Submit" at bounding box center [693, 329] width 95 height 28
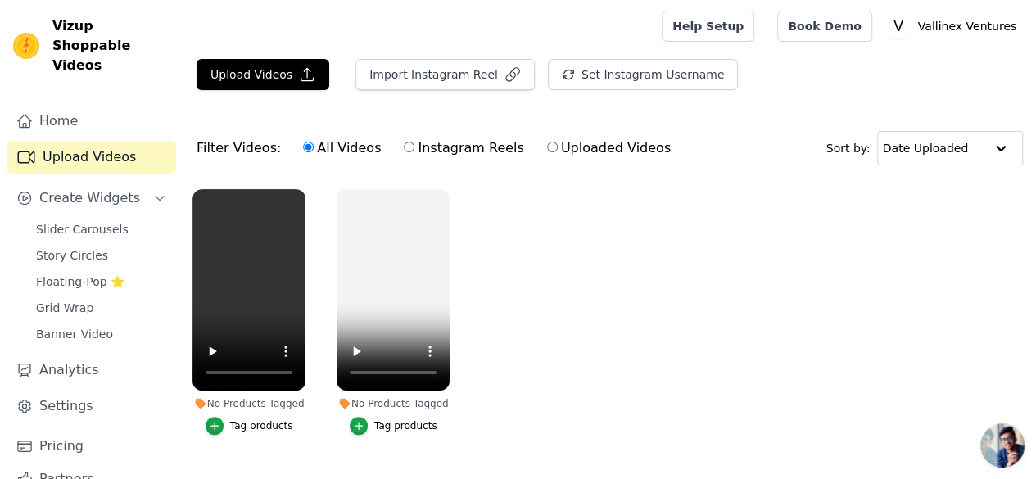
click at [257, 420] on div "Tag products" at bounding box center [261, 426] width 63 height 13
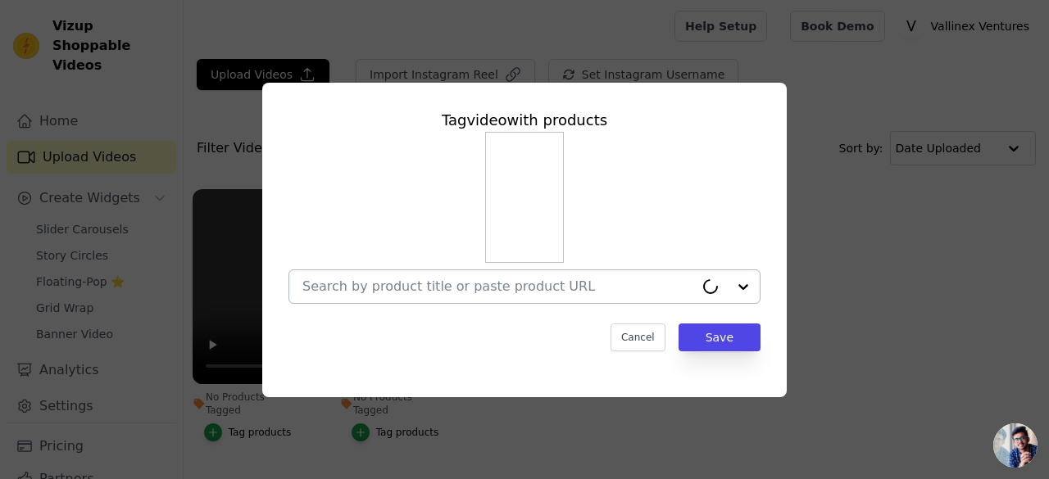
click at [470, 281] on input "No Products Tagged Tag video with products Cancel Save Tag products" at bounding box center [498, 287] width 392 height 16
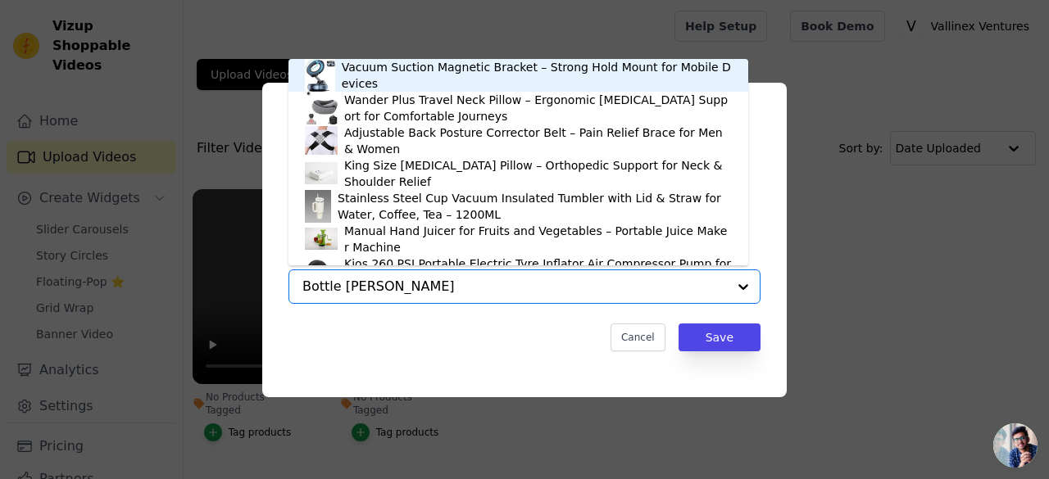
type input "Bottle lamp"
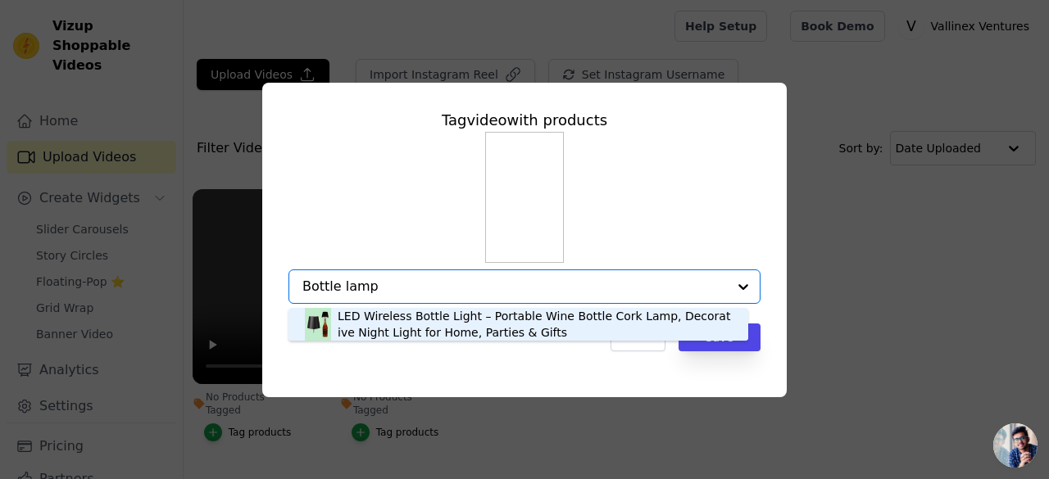
click at [433, 332] on div "LED Wireless Bottle Light – Portable Wine Bottle Cork Lamp, Decorative Night Li…" at bounding box center [535, 324] width 394 height 33
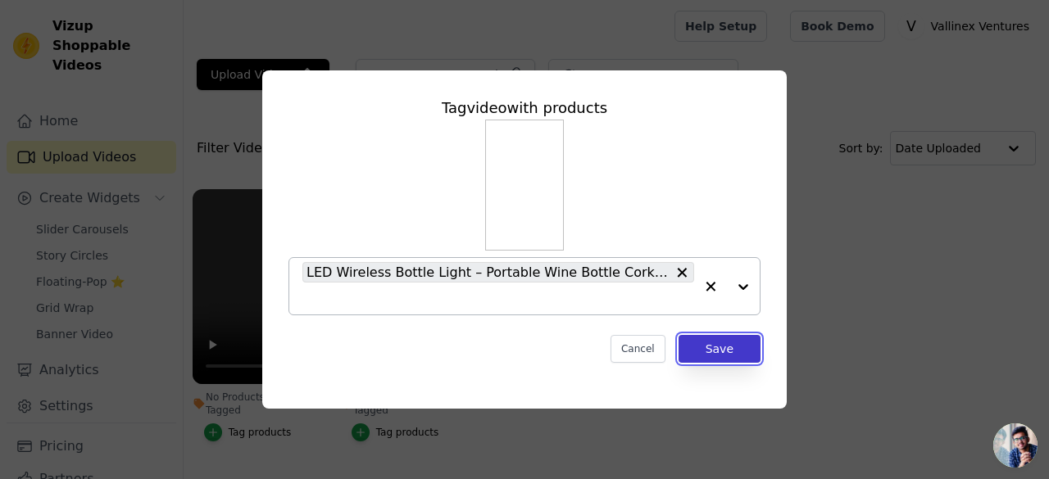
click at [709, 353] on button "Save" at bounding box center [719, 349] width 82 height 28
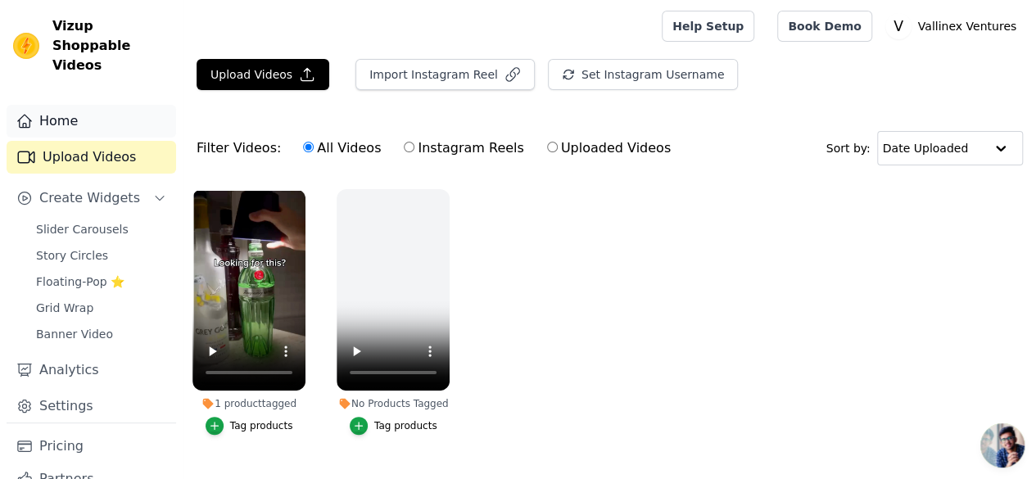
click at [58, 105] on link "Home" at bounding box center [92, 121] width 170 height 33
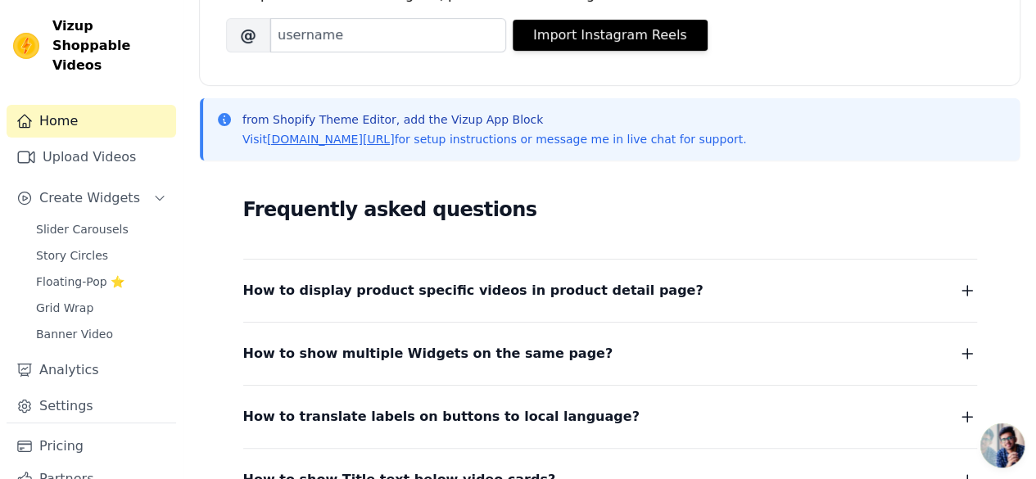
scroll to position [410, 0]
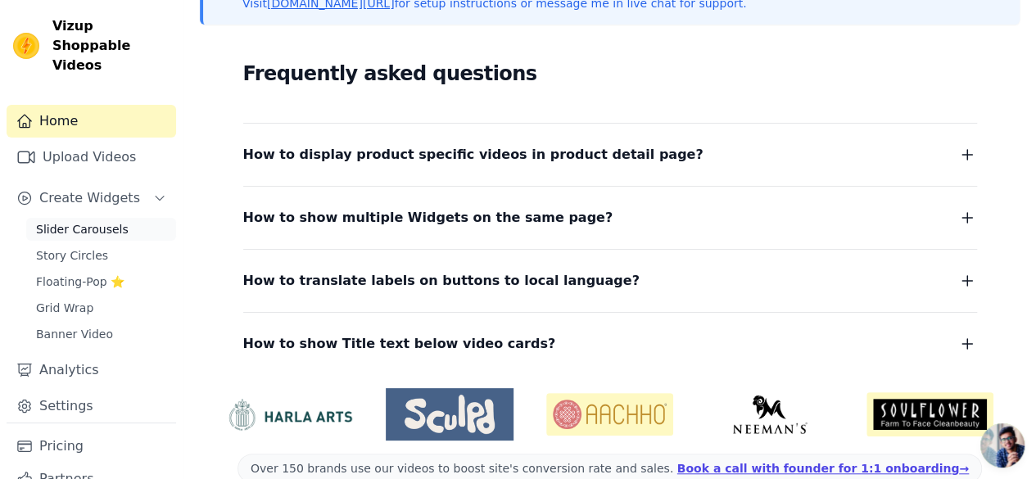
click at [72, 220] on link "Slider Carousels" at bounding box center [101, 229] width 150 height 23
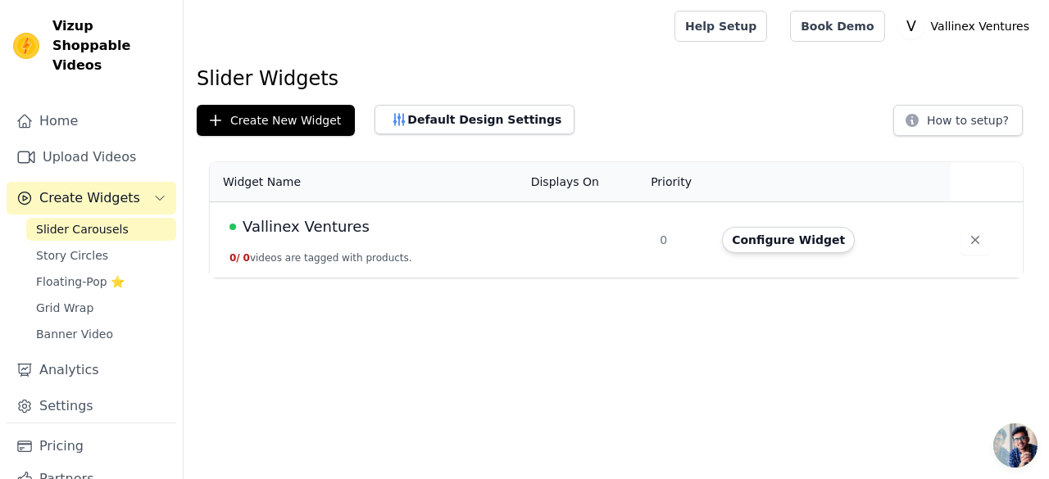
click at [784, 253] on td "Configure Widget" at bounding box center [831, 240] width 238 height 76
click at [780, 234] on button "Configure Widget" at bounding box center [788, 240] width 133 height 26
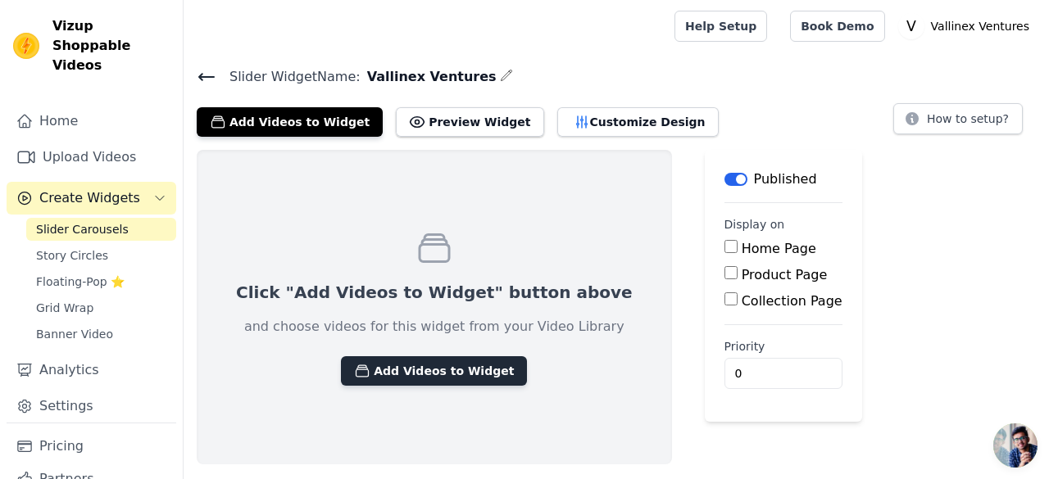
click at [433, 370] on button "Add Videos to Widget" at bounding box center [434, 370] width 186 height 29
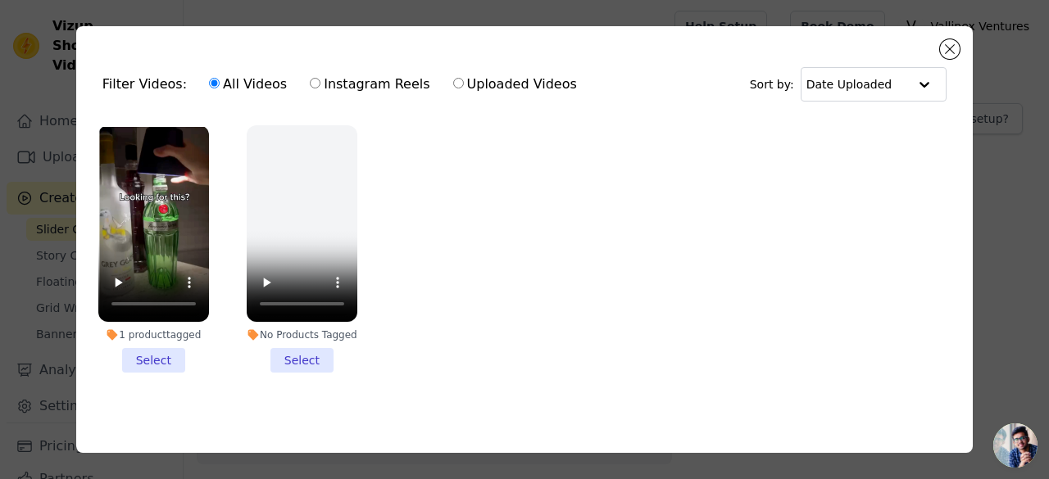
click at [154, 361] on li "1 product tagged Select" at bounding box center [153, 248] width 111 height 247
click at [0, 0] on input "1 product tagged Select" at bounding box center [0, 0] width 0 height 0
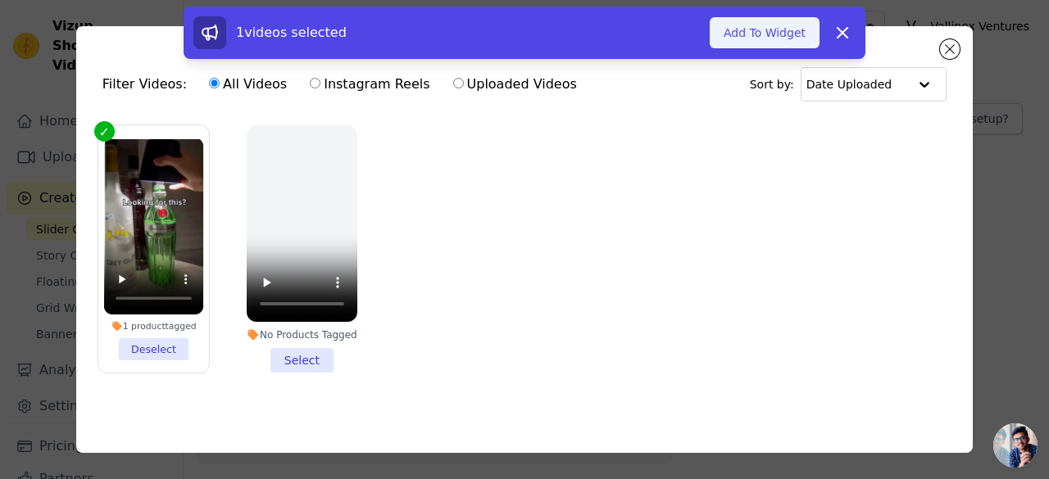
click at [775, 38] on button "Add To Widget" at bounding box center [765, 32] width 110 height 31
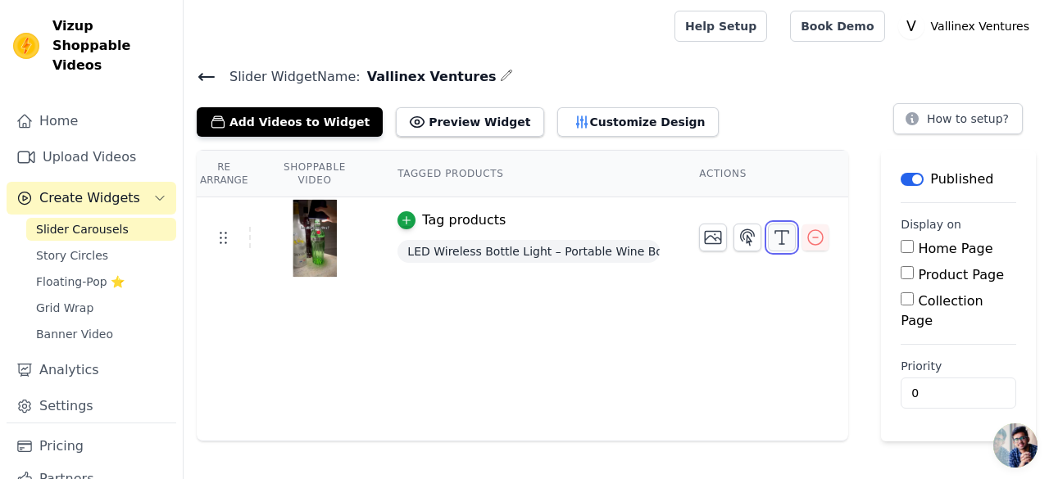
click at [778, 238] on icon "button" at bounding box center [782, 238] width 20 height 20
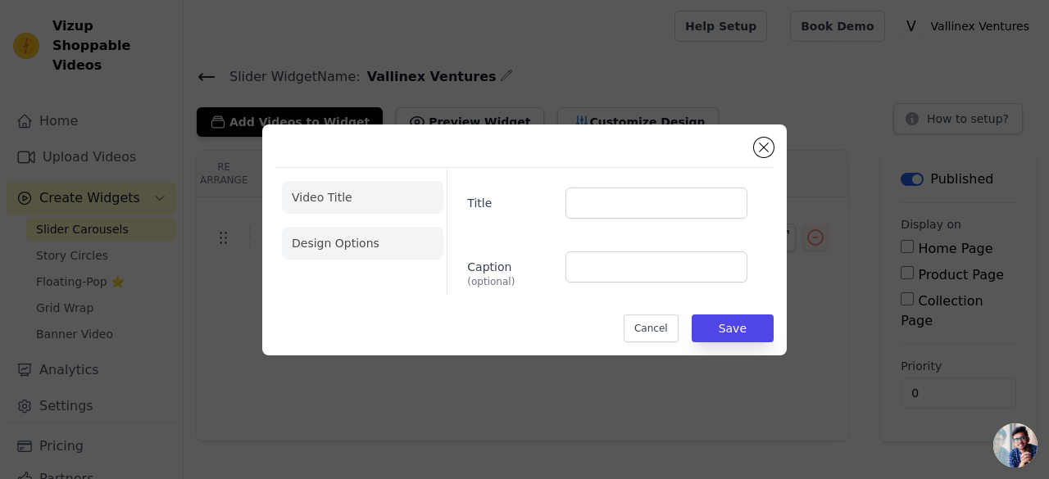
click at [362, 251] on li "Design Options" at bounding box center [362, 243] width 161 height 33
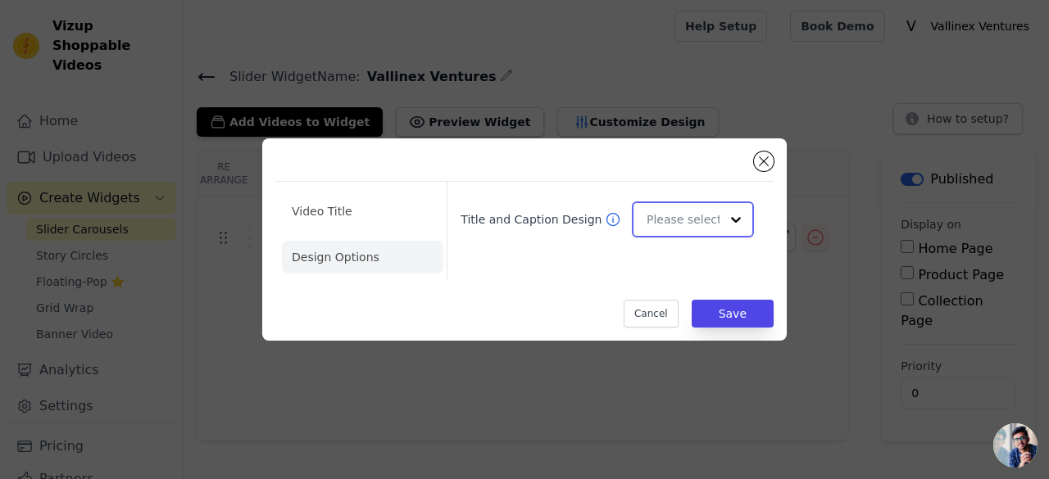
click at [723, 207] on div at bounding box center [735, 219] width 33 height 33
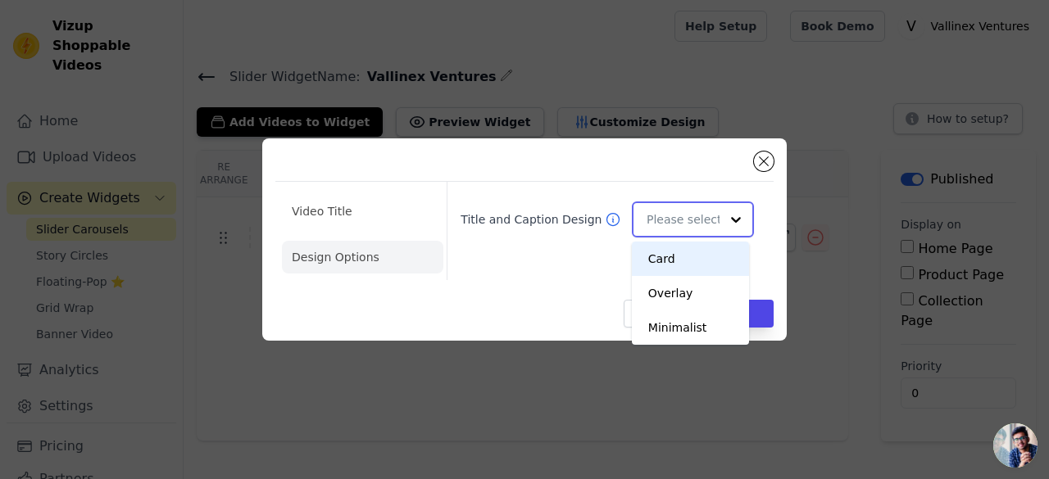
click at [716, 258] on div "Card" at bounding box center [690, 259] width 117 height 34
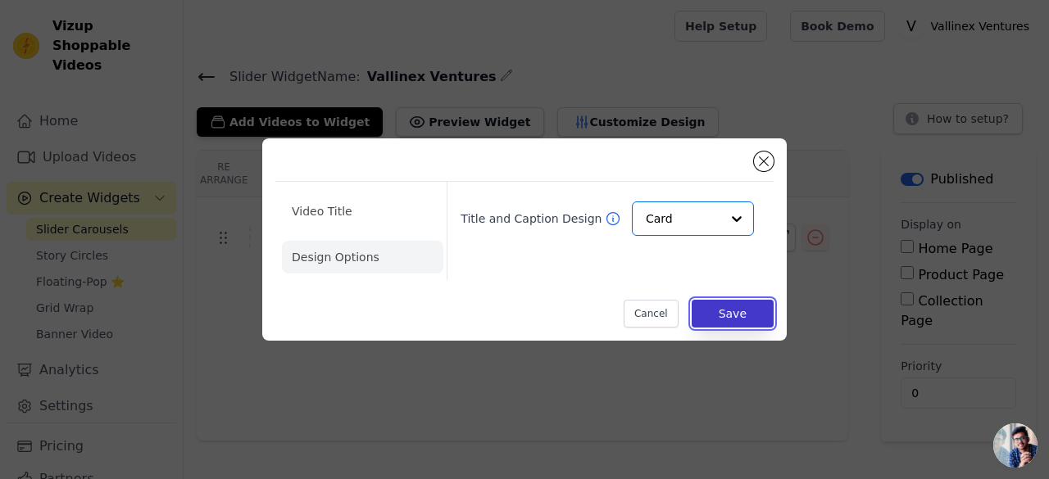
click at [757, 320] on button "Save" at bounding box center [733, 314] width 82 height 28
click at [791, 329] on div "Video Title Design Options Title and Caption Design Card Cancel Save" at bounding box center [524, 239] width 996 height 255
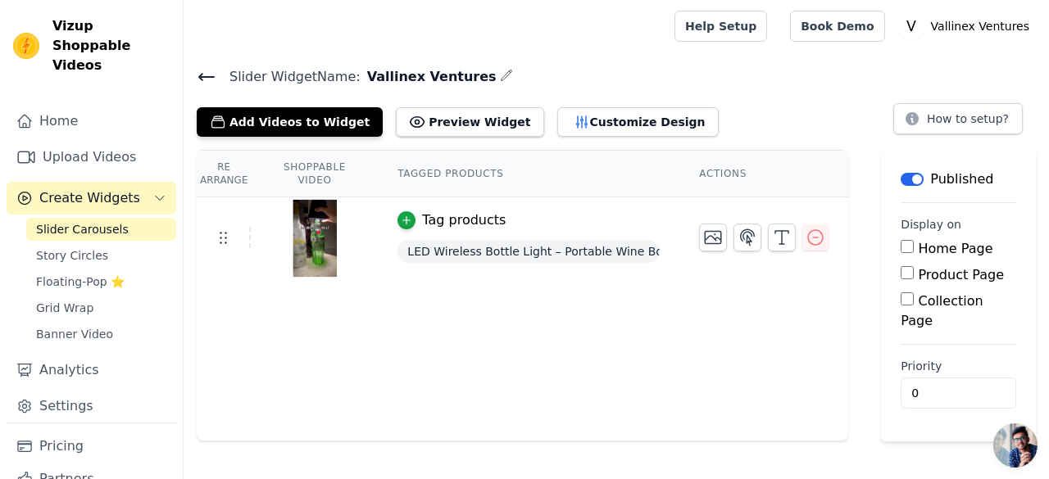
click at [909, 247] on input "Home Page" at bounding box center [906, 246] width 13 height 13
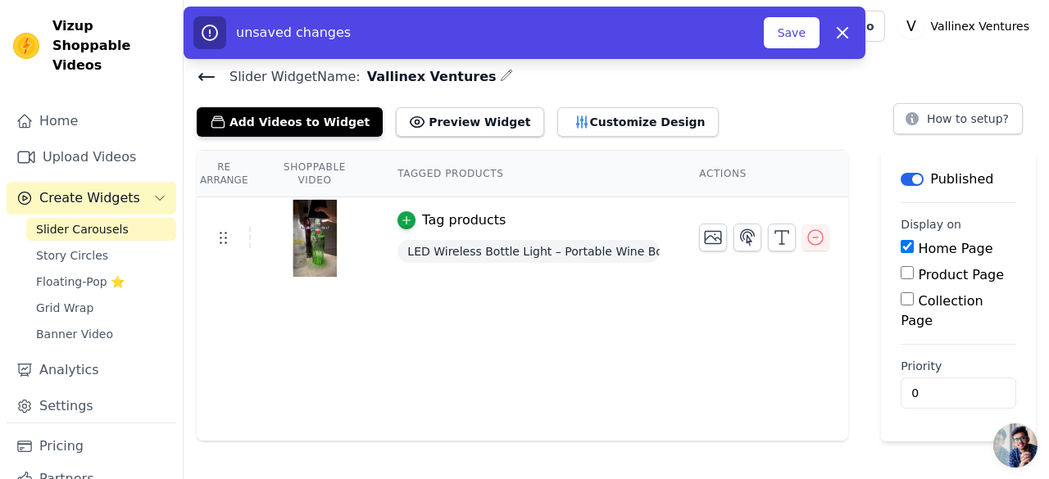
click at [909, 247] on input "Home Page" at bounding box center [906, 246] width 13 height 13
checkbox input "false"
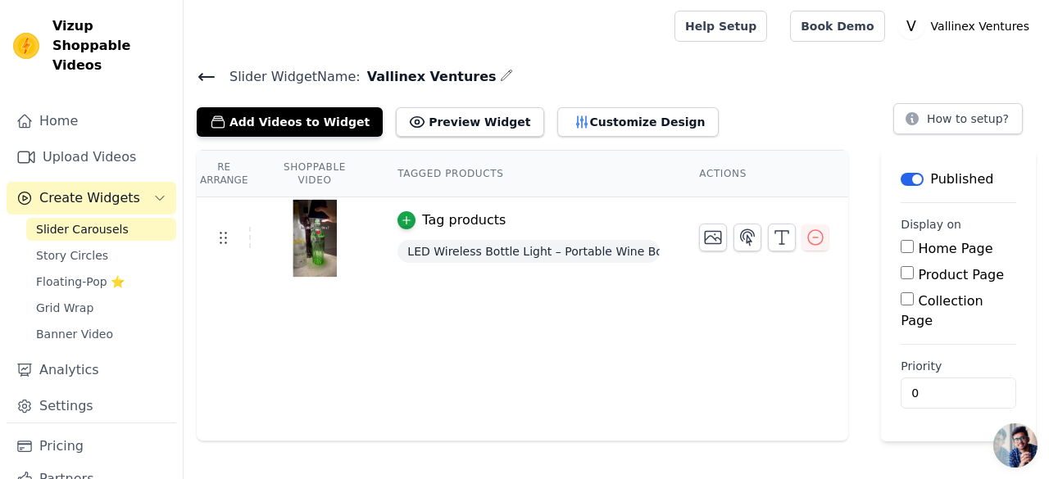
click at [905, 276] on input "Product Page" at bounding box center [906, 272] width 13 height 13
checkbox input "true"
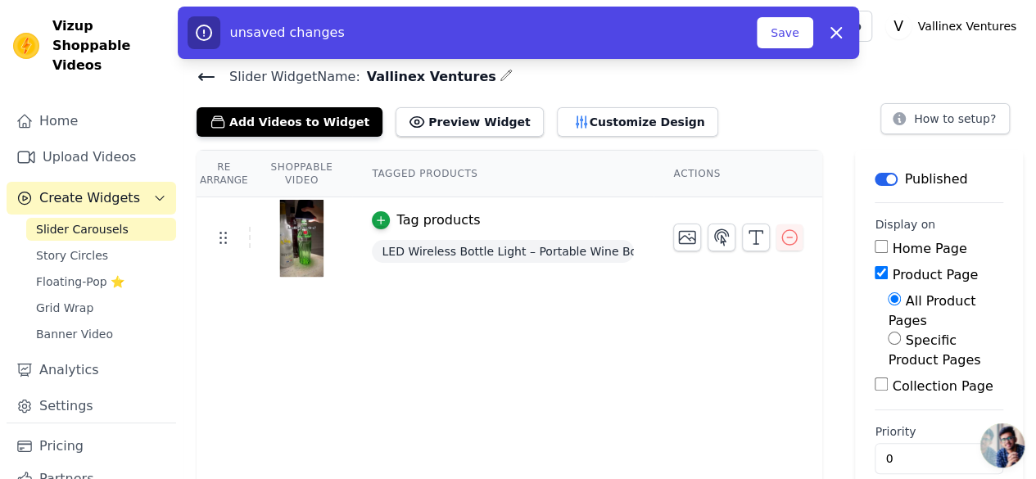
click at [916, 333] on label "Specific Product Pages" at bounding box center [934, 350] width 93 height 35
click at [901, 332] on input "Specific Product Pages" at bounding box center [894, 338] width 13 height 13
radio input "true"
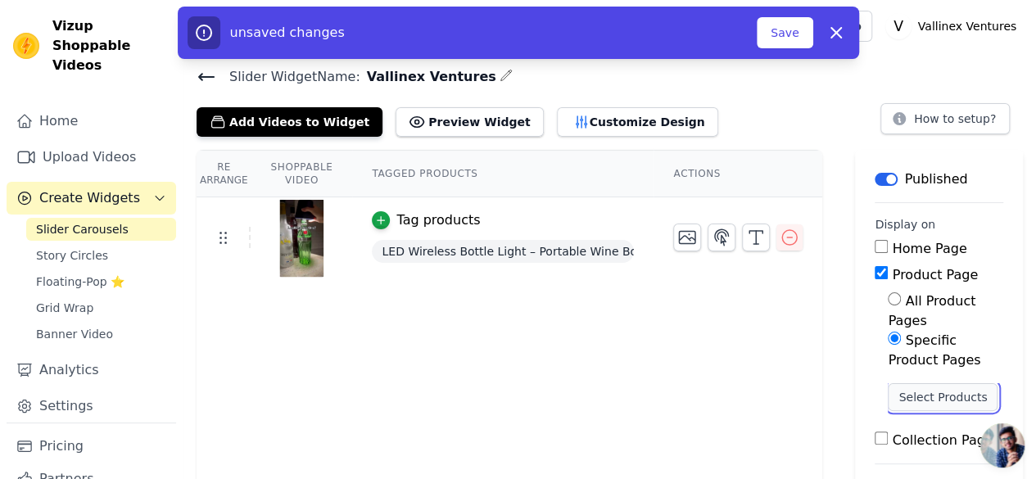
click at [902, 383] on button "Select Products" at bounding box center [943, 397] width 110 height 28
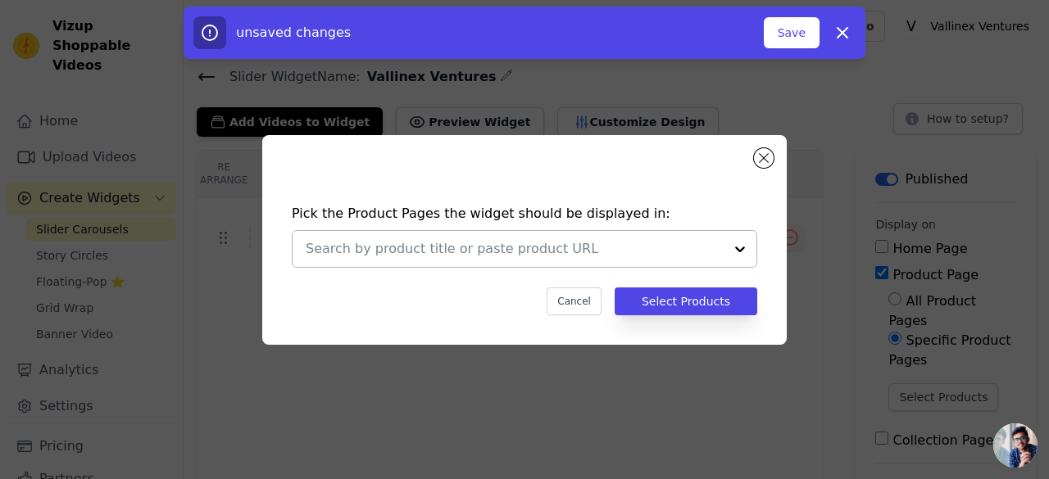
click at [735, 253] on div at bounding box center [739, 249] width 33 height 36
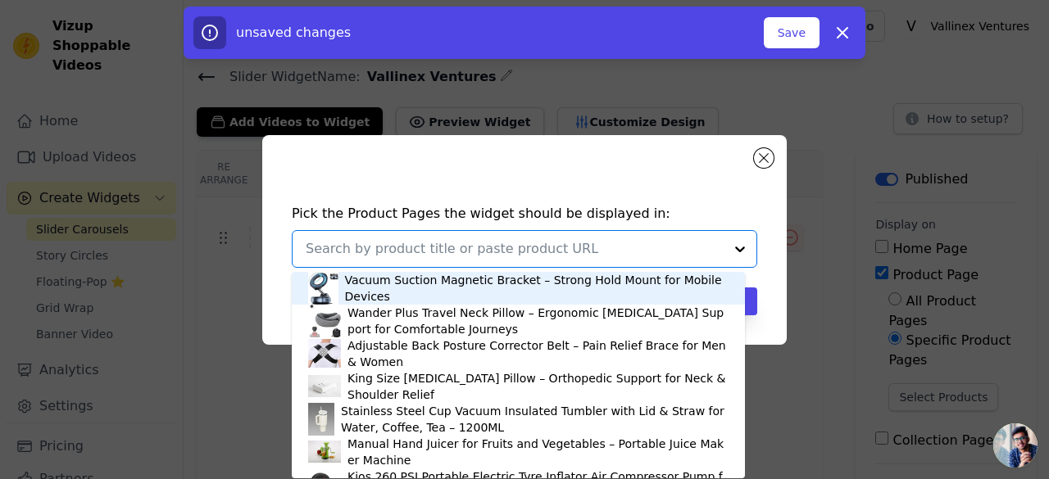
click at [675, 253] on input "text" at bounding box center [515, 249] width 418 height 20
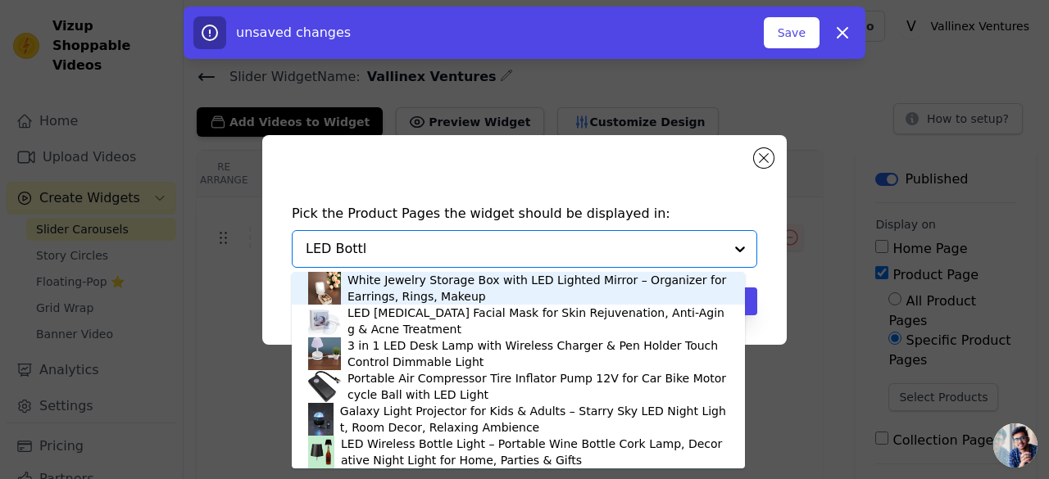
type input "LED Bottle"
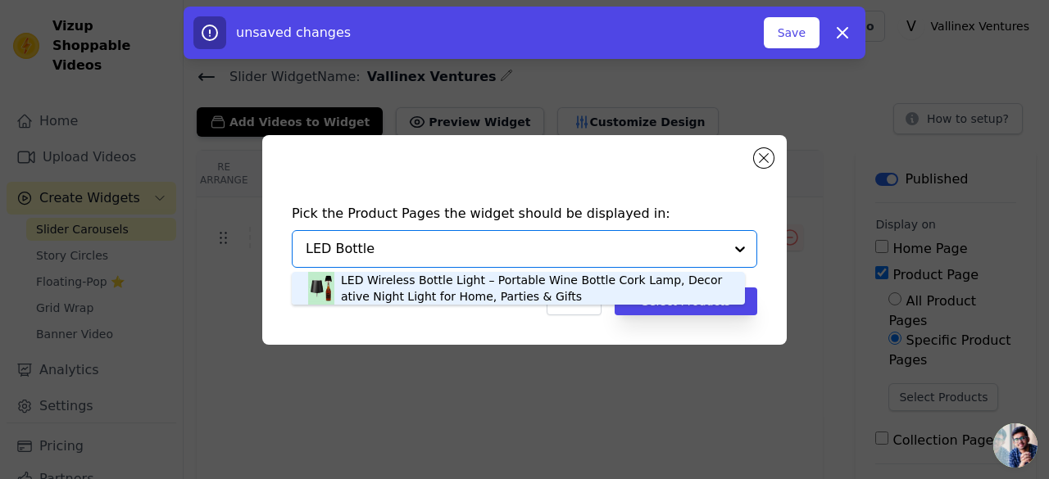
click at [465, 285] on div "LED Wireless Bottle Light – Portable Wine Bottle Cork Lamp, Decorative Night Li…" at bounding box center [535, 288] width 388 height 33
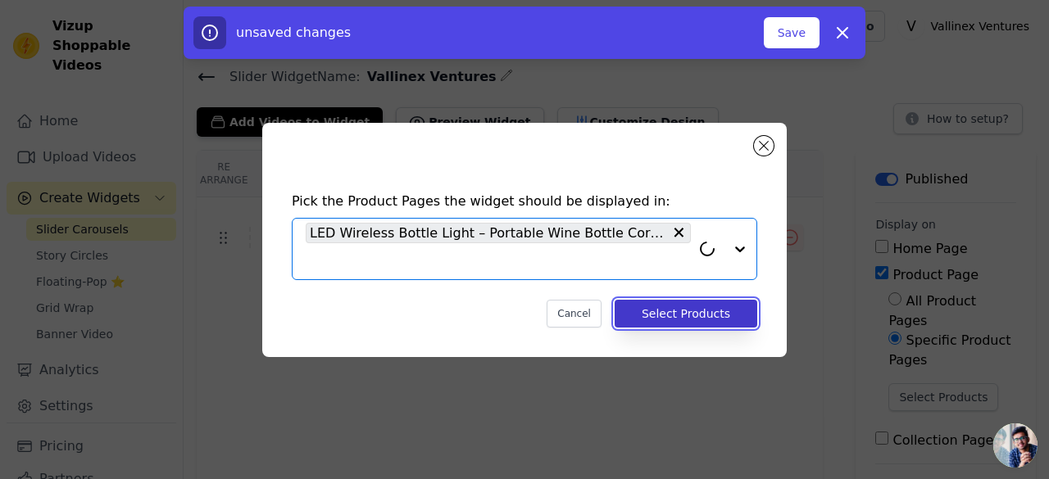
click at [704, 321] on button "Select Products" at bounding box center [686, 314] width 143 height 28
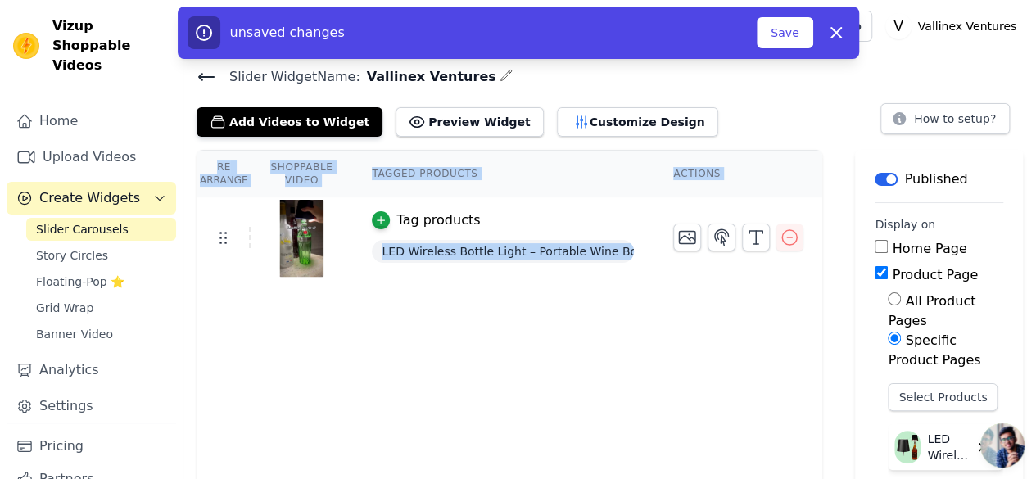
click at [704, 321] on div "Re Arrange Shoppable Video Tagged Products Actions Tag products LED Wireless Bo…" at bounding box center [510, 382] width 626 height 464
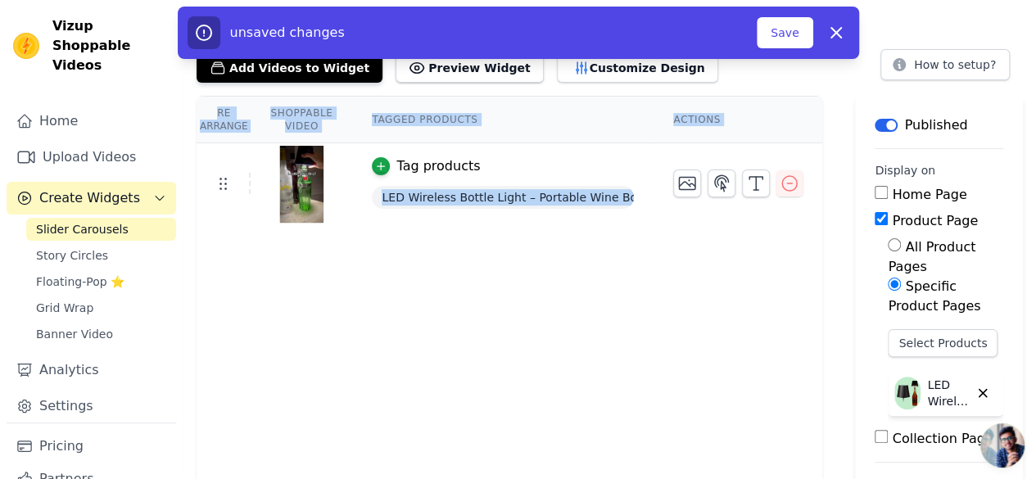
scroll to position [29, 0]
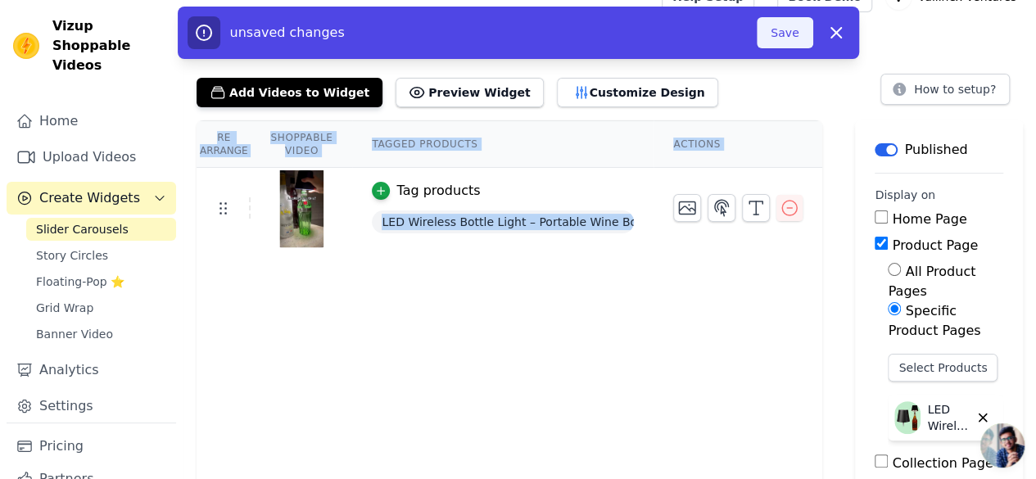
click at [782, 34] on button "Save" at bounding box center [785, 32] width 56 height 31
click at [787, 42] on button "Save" at bounding box center [785, 32] width 56 height 31
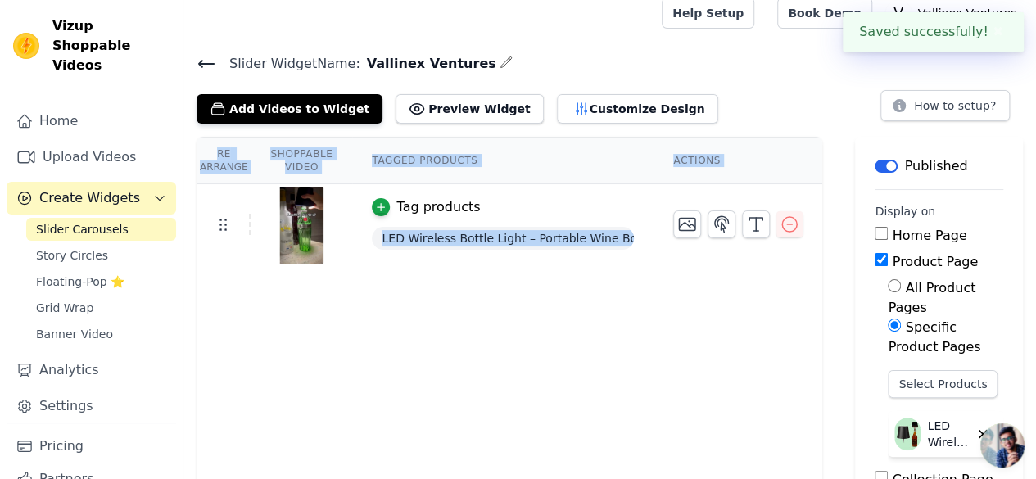
scroll to position [0, 0]
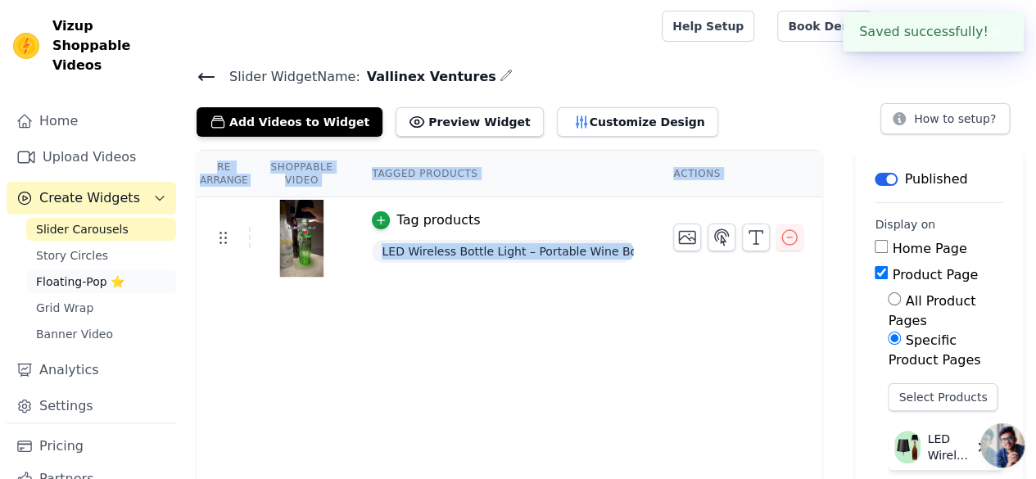
click at [98, 274] on span "Floating-Pop ⭐" at bounding box center [80, 282] width 88 height 16
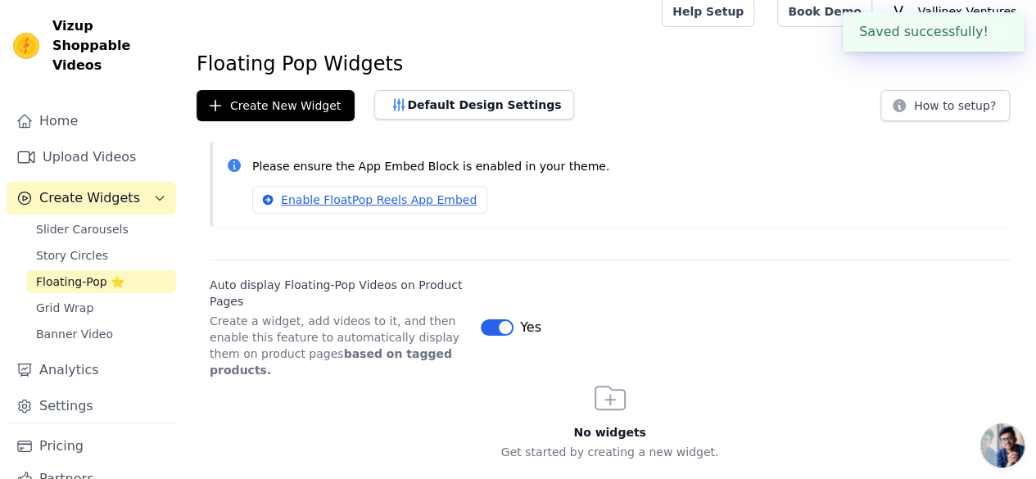
scroll to position [28, 0]
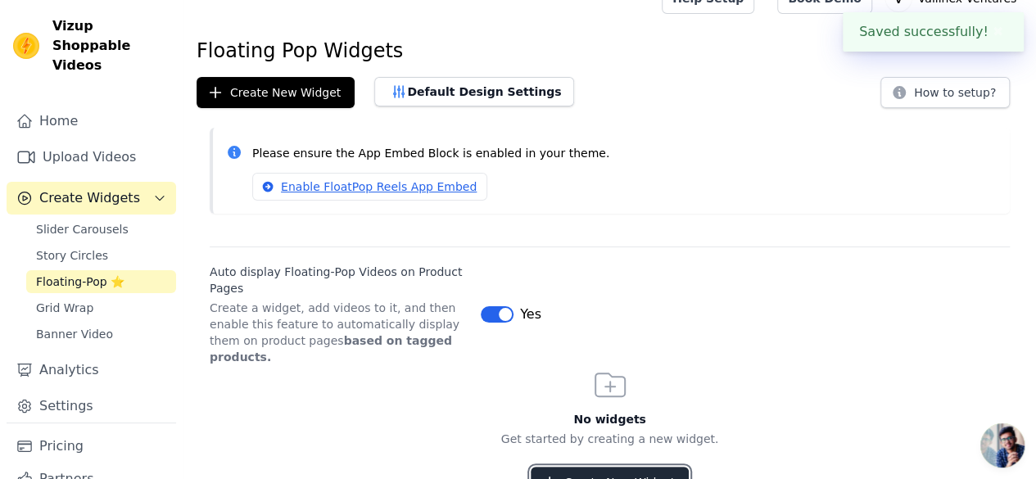
click at [584, 467] on button "Create New Widget" at bounding box center [610, 482] width 158 height 31
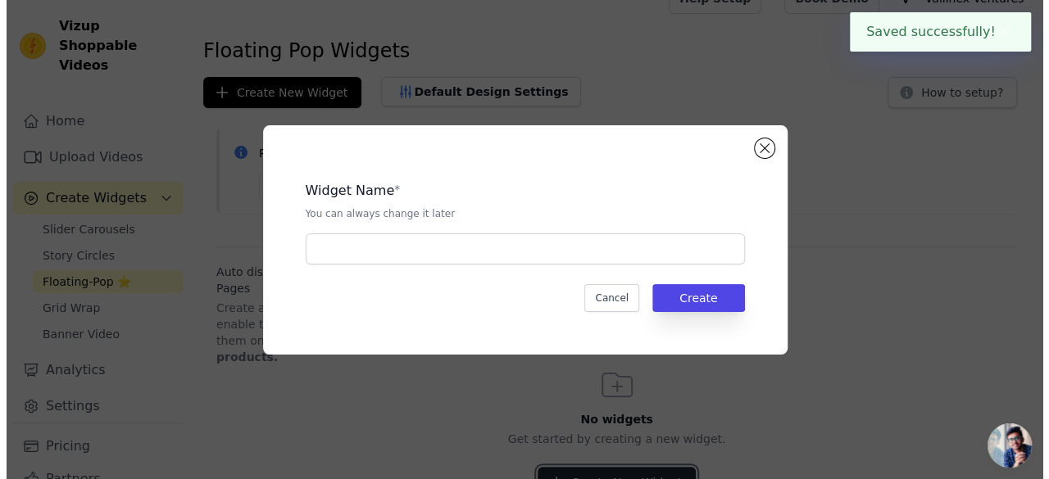
scroll to position [0, 0]
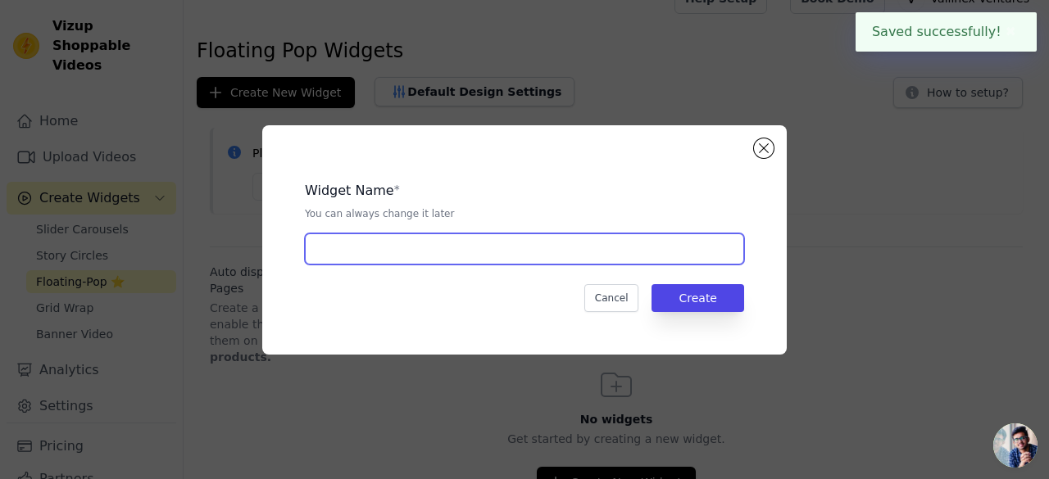
click at [442, 251] on input "text" at bounding box center [524, 249] width 439 height 31
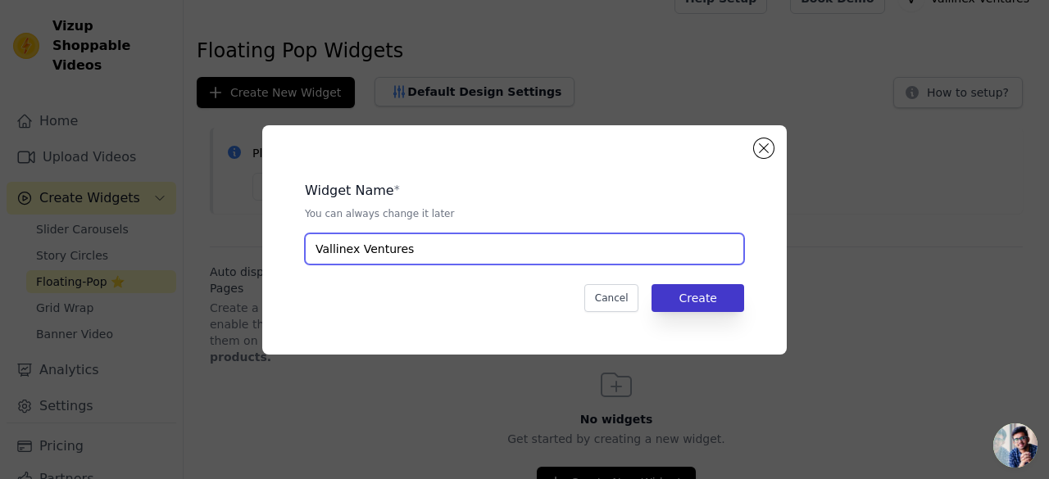
type input "Vallinex Ventures"
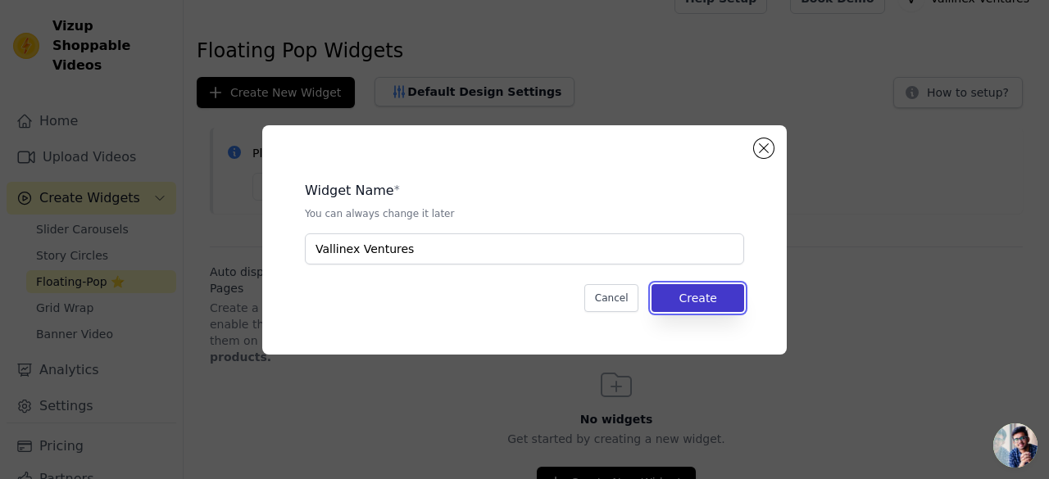
click at [703, 311] on button "Create" at bounding box center [697, 298] width 93 height 28
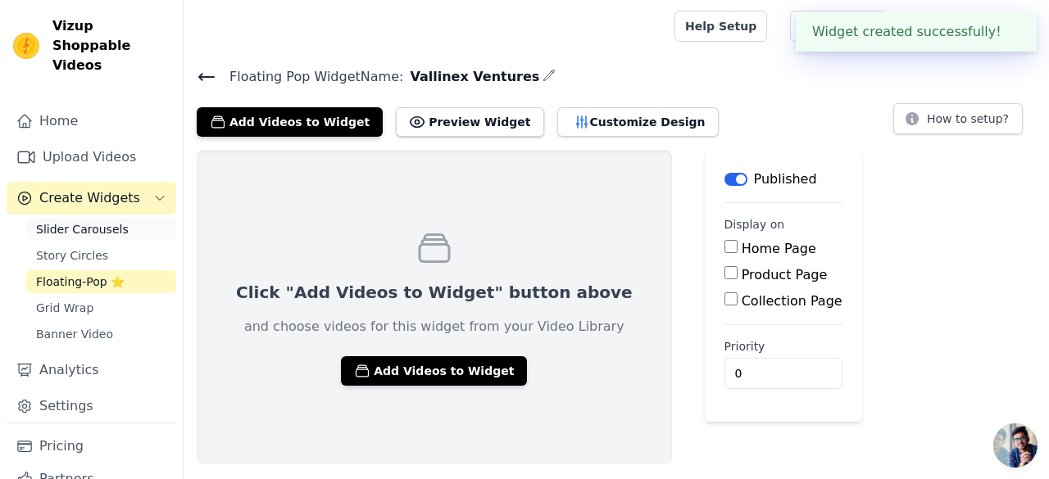
click at [94, 221] on span "Slider Carousels" at bounding box center [82, 229] width 93 height 16
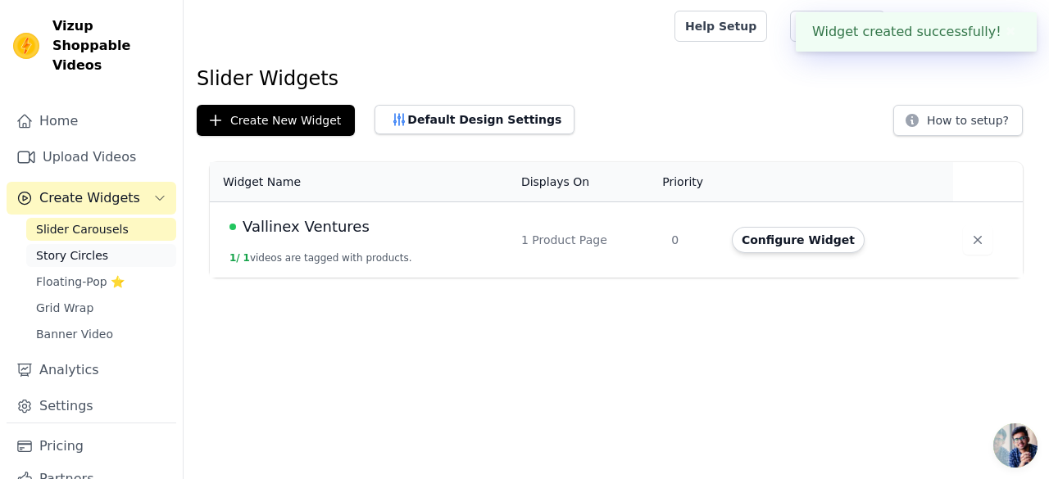
click at [103, 244] on link "Story Circles" at bounding box center [101, 255] width 150 height 23
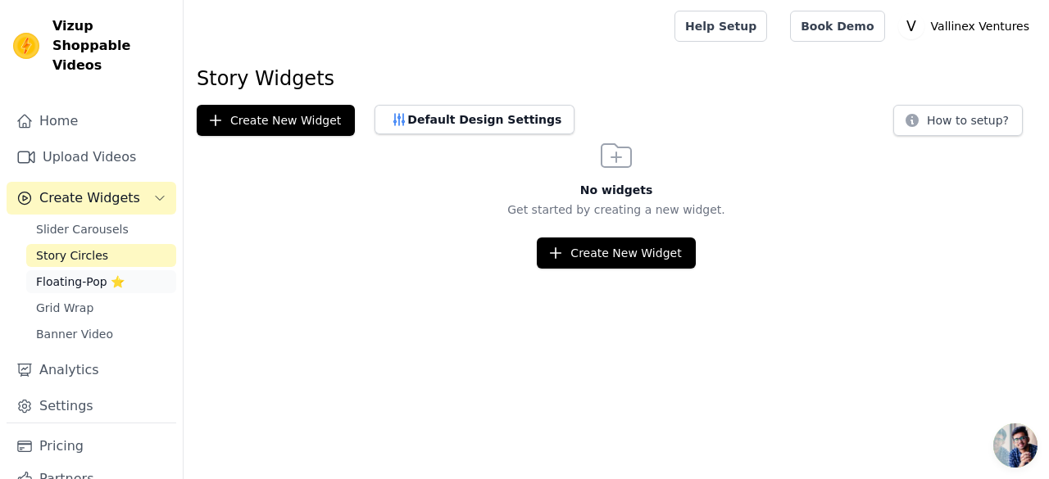
click at [108, 270] on link "Floating-Pop ⭐" at bounding box center [101, 281] width 150 height 23
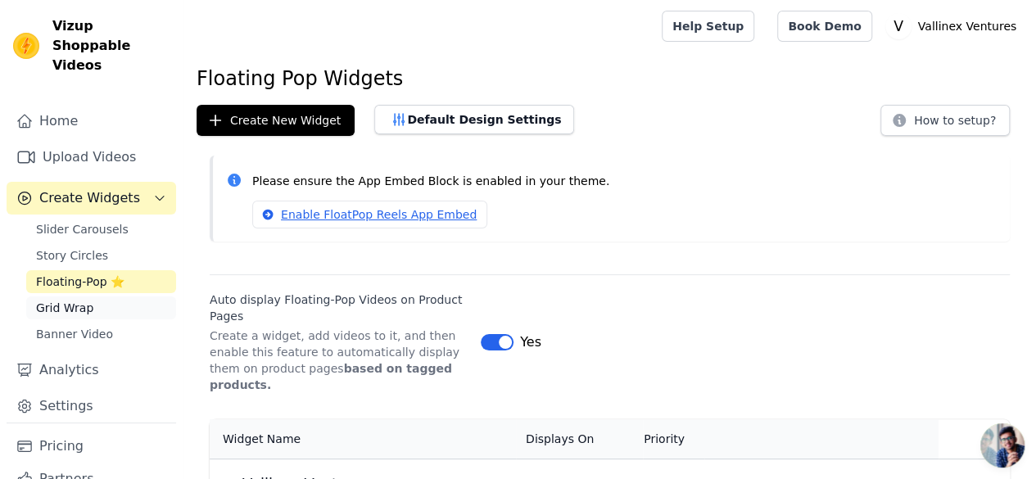
click at [98, 297] on link "Grid Wrap" at bounding box center [101, 308] width 150 height 23
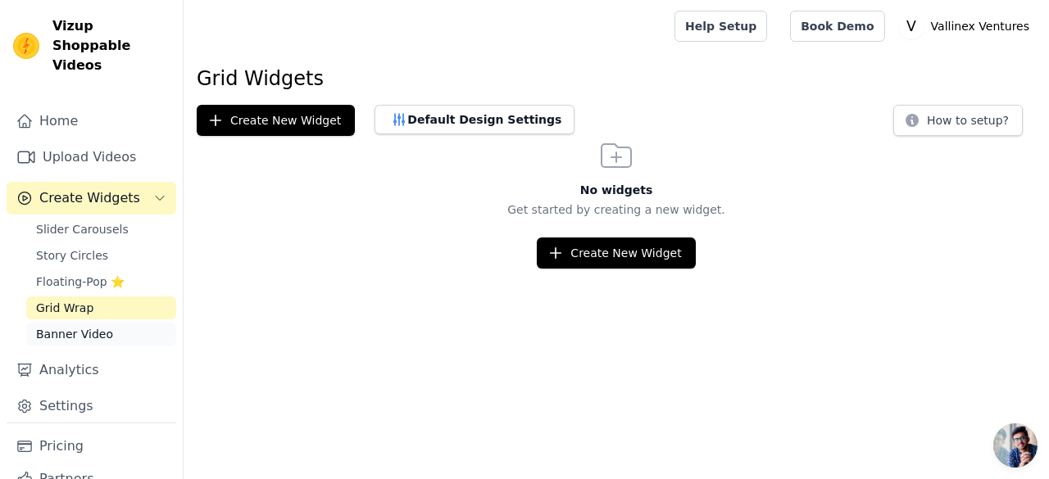
click at [107, 323] on link "Banner Video" at bounding box center [101, 334] width 150 height 23
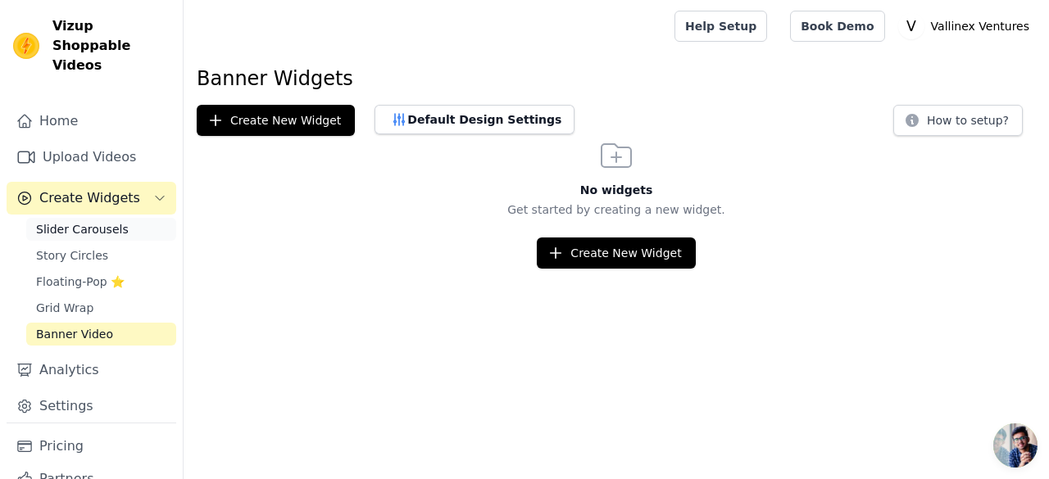
click at [105, 221] on span "Slider Carousels" at bounding box center [82, 229] width 93 height 16
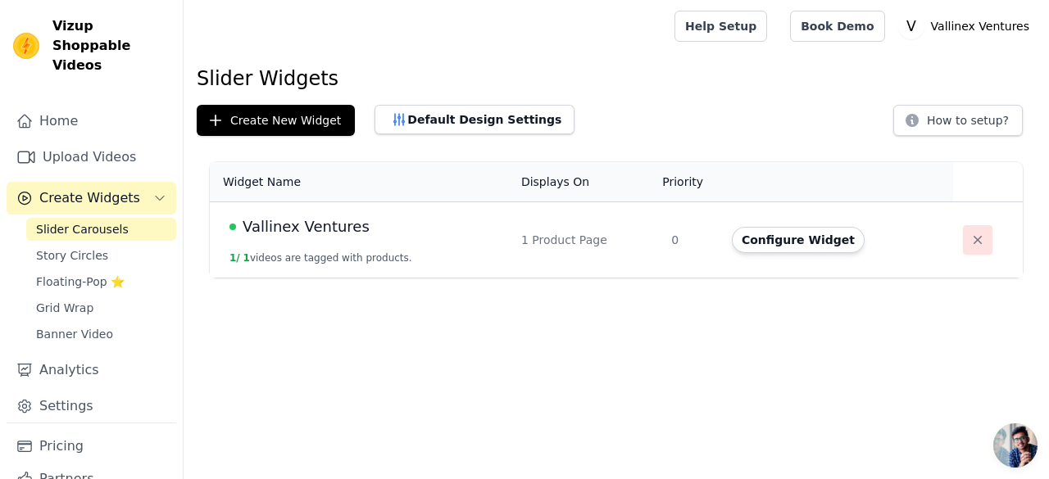
click at [973, 241] on icon "button" at bounding box center [977, 240] width 16 height 16
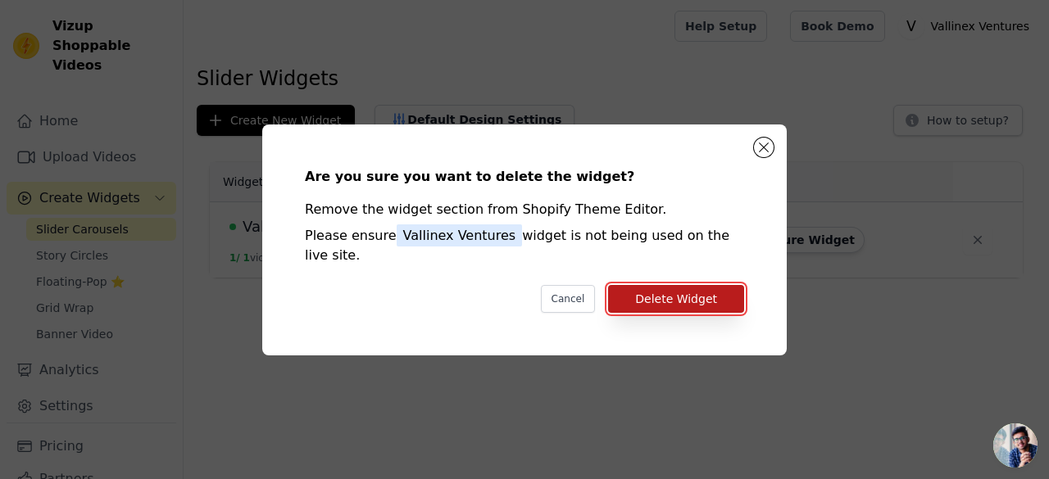
click at [664, 285] on button "Delete Widget" at bounding box center [676, 299] width 136 height 28
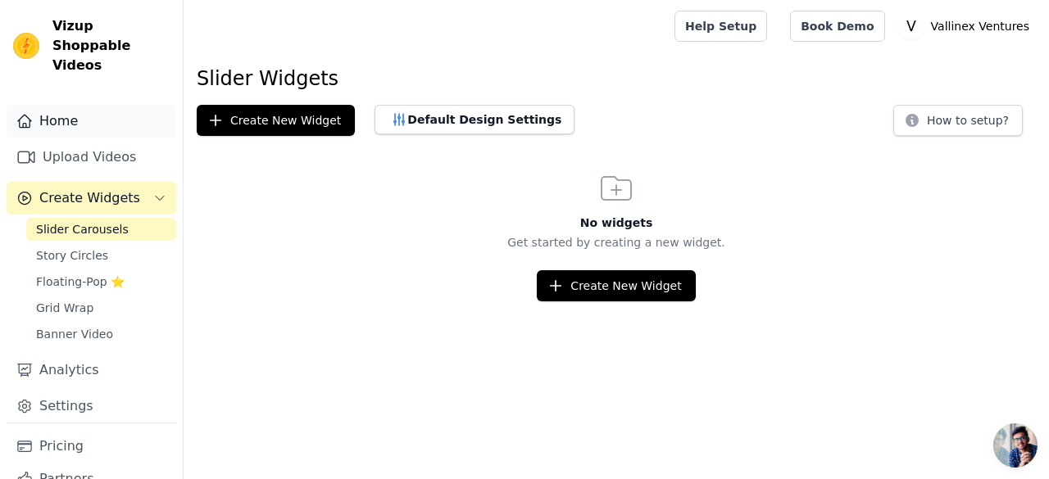
click at [95, 107] on link "Home" at bounding box center [92, 121] width 170 height 33
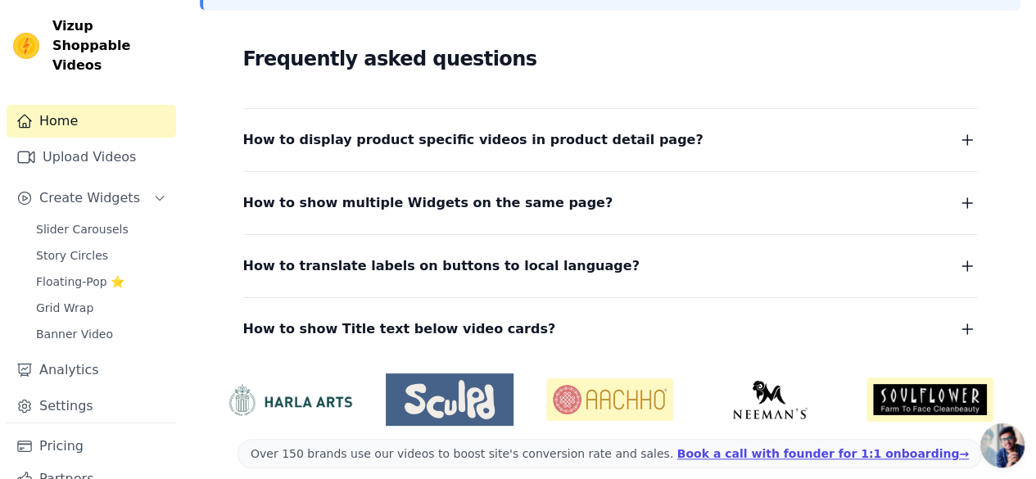
scroll to position [438, 0]
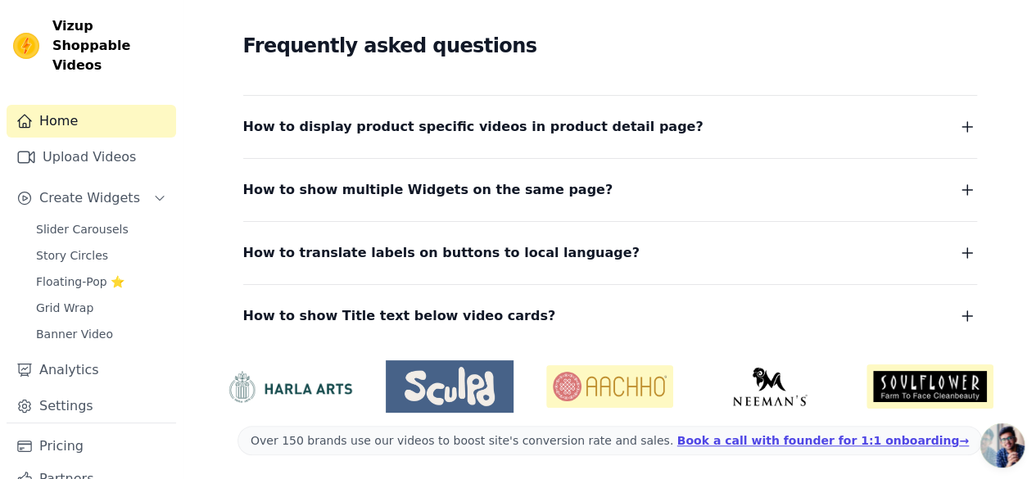
click at [956, 123] on button "How to display product specific videos in product detail page?" at bounding box center [610, 127] width 734 height 23
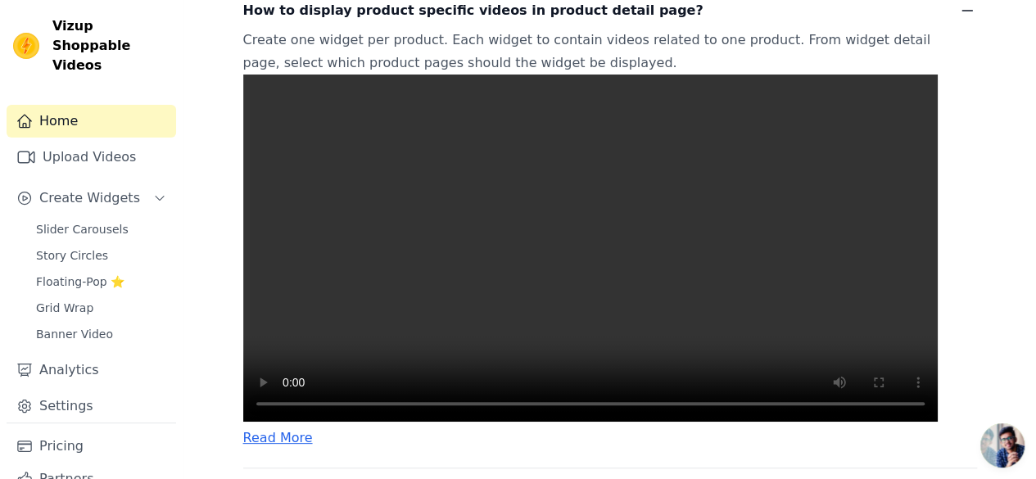
scroll to position [519, 0]
